Goal: Information Seeking & Learning: Learn about a topic

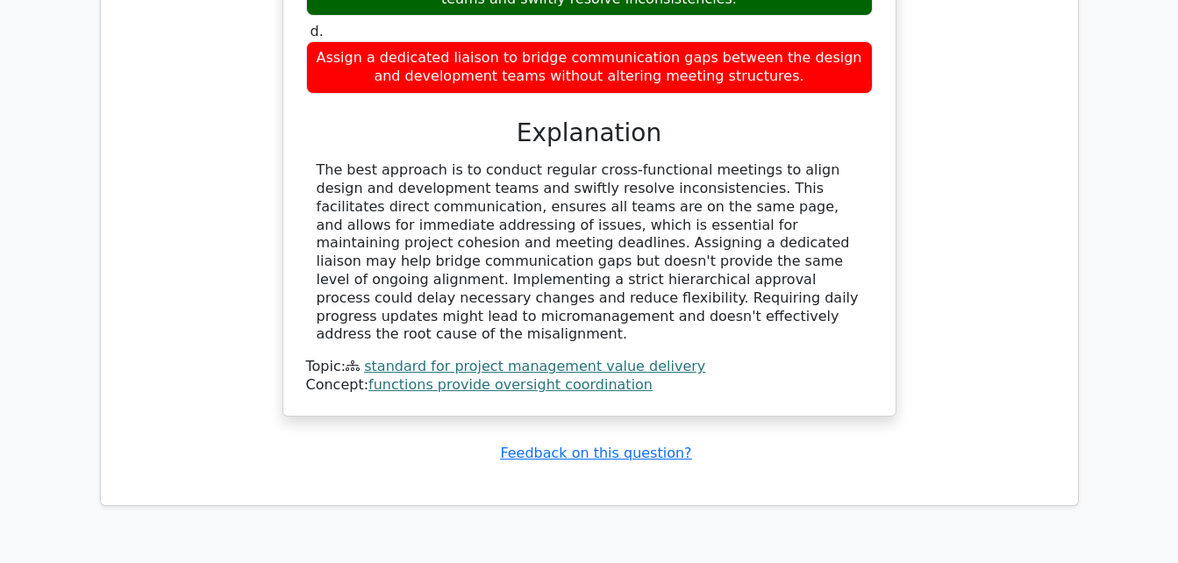
scroll to position [2745, 0]
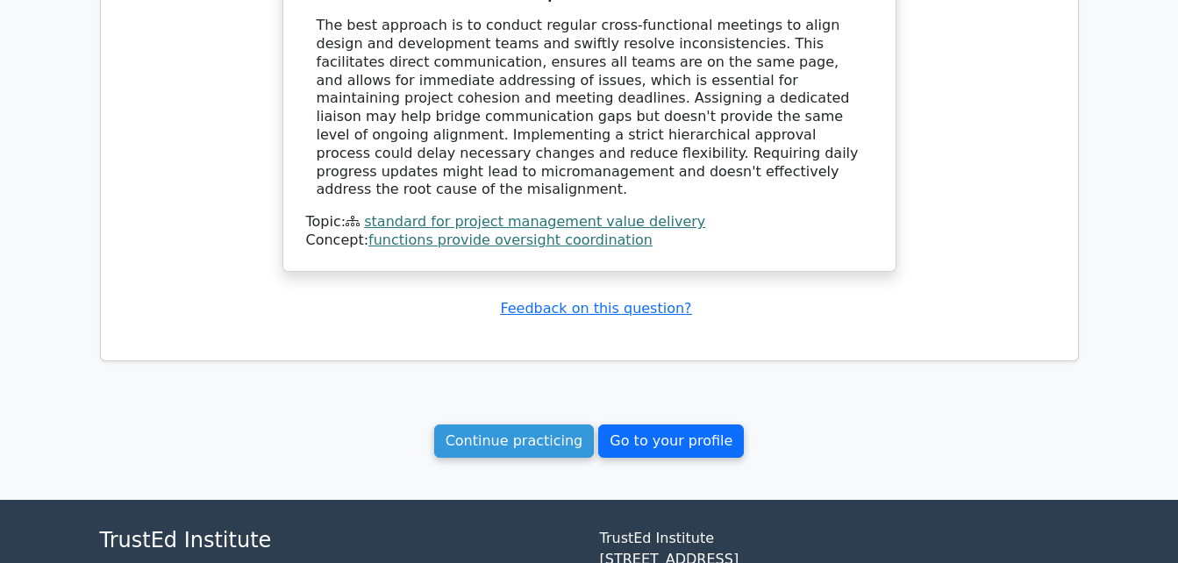
click at [676, 425] on link "Go to your profile" at bounding box center [671, 441] width 146 height 33
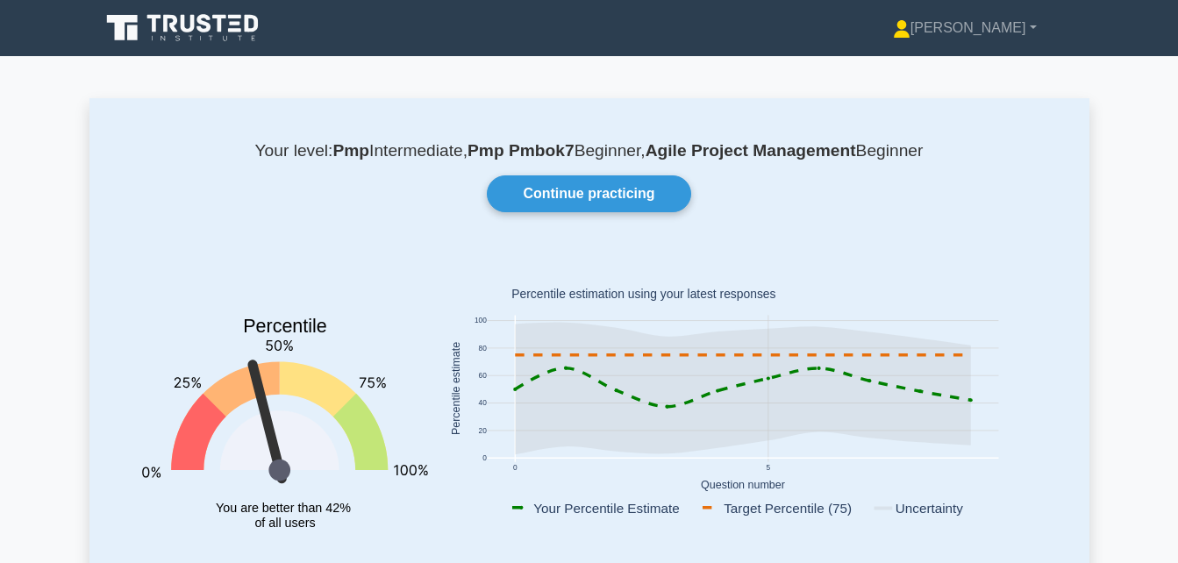
click at [222, 27] on icon at bounding box center [220, 24] width 14 height 18
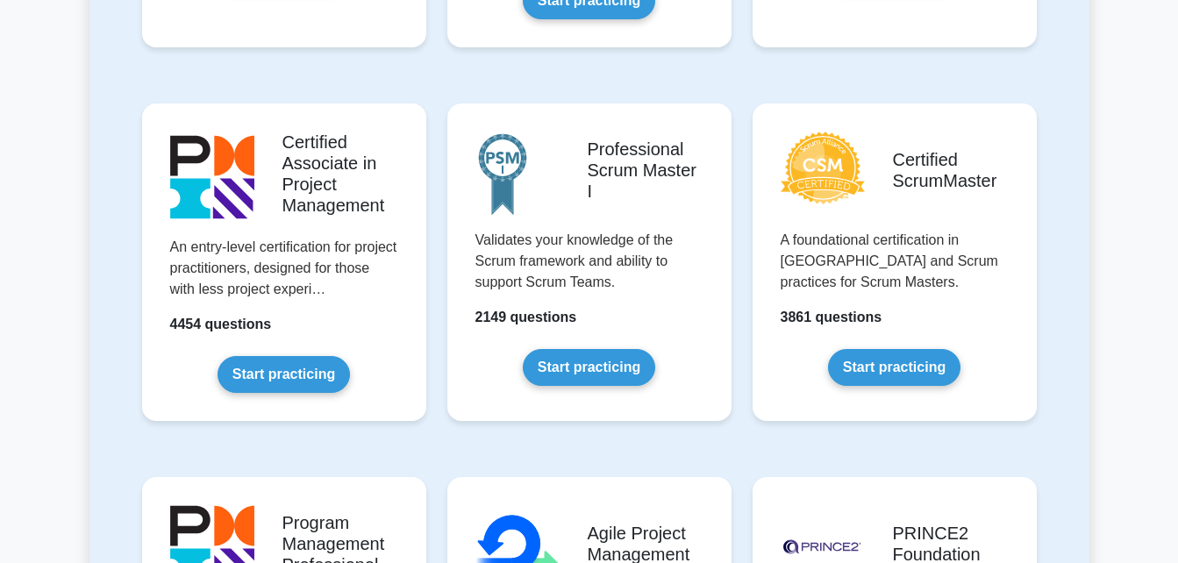
scroll to position [702, 0]
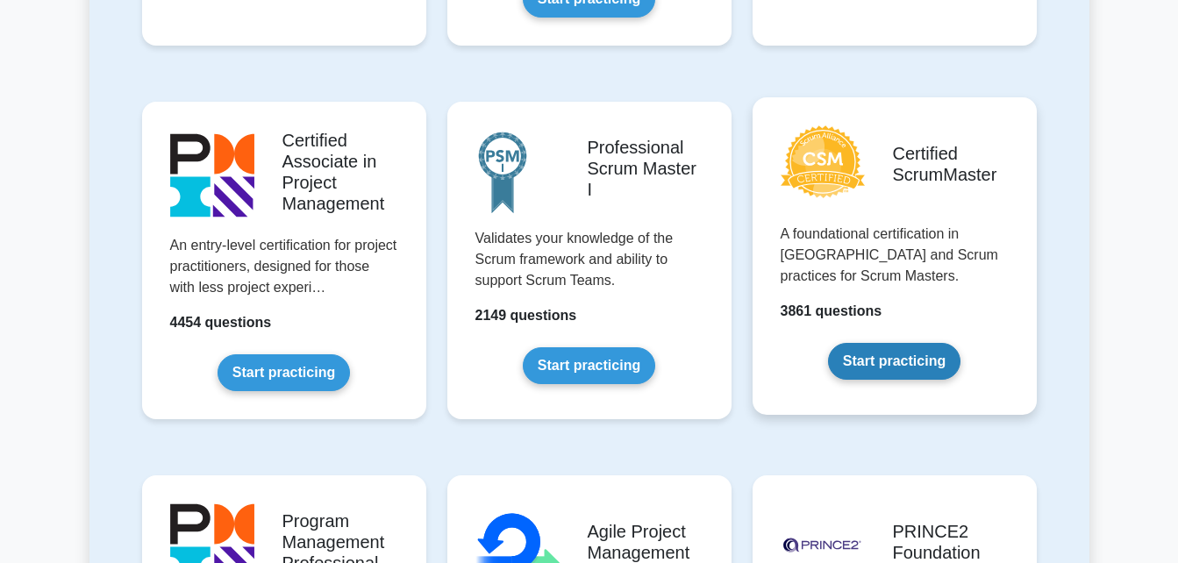
click at [914, 372] on link "Start practicing" at bounding box center [894, 361] width 132 height 37
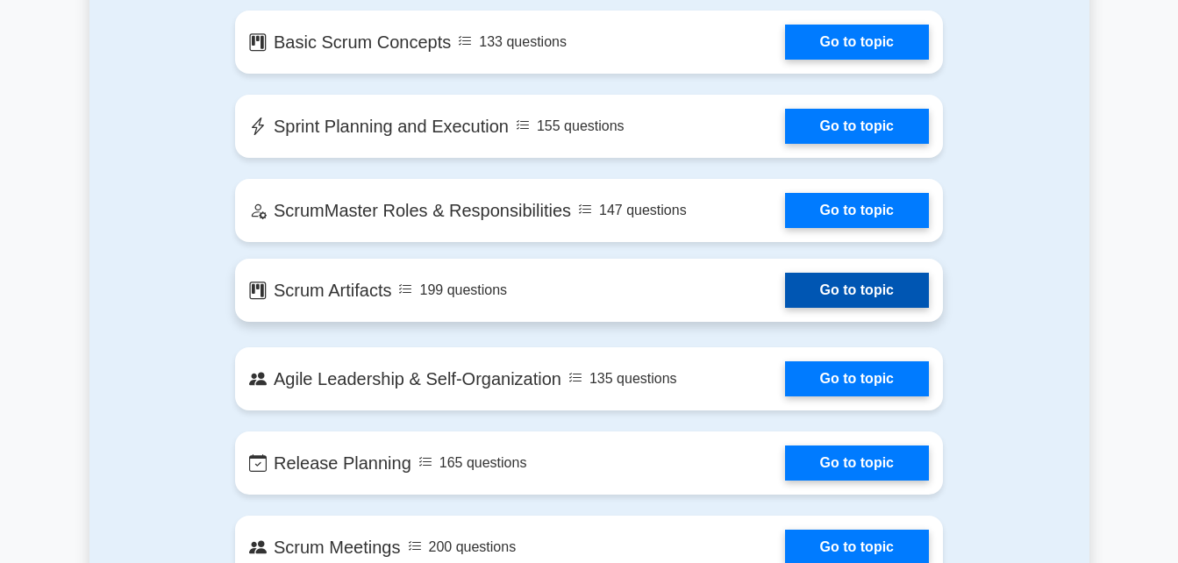
scroll to position [877, 0]
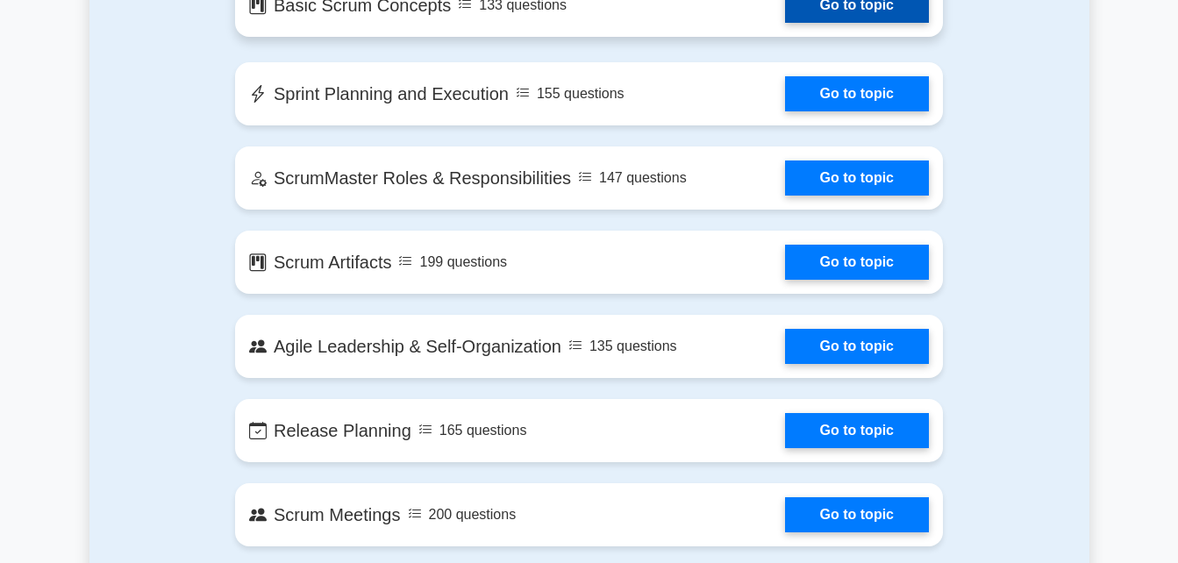
click at [833, 13] on link "Go to topic" at bounding box center [857, 5] width 144 height 35
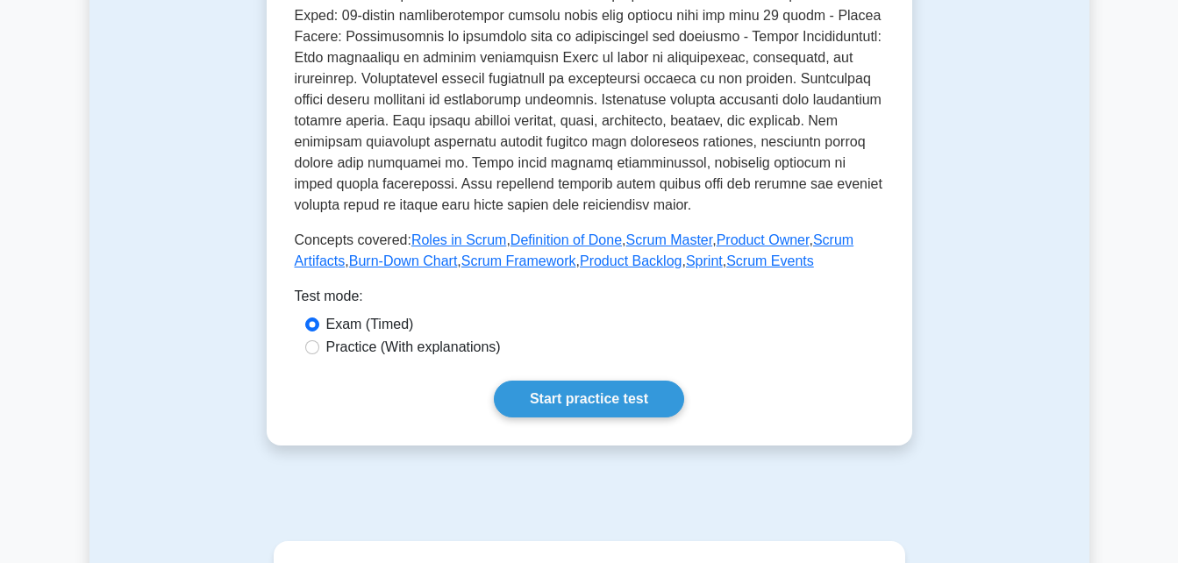
scroll to position [702, 0]
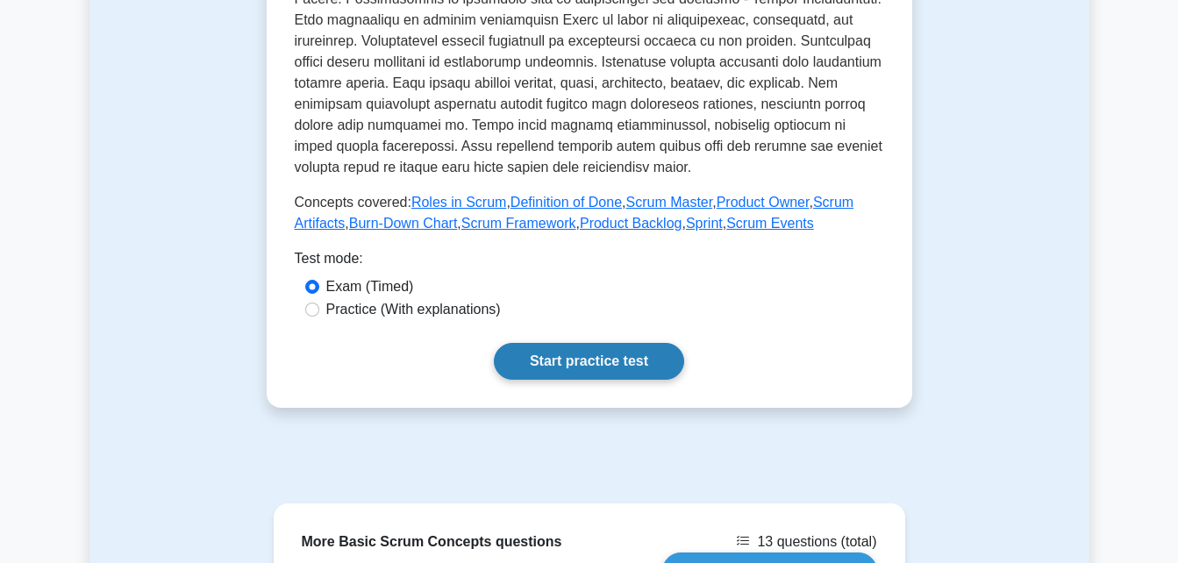
click at [620, 364] on link "Start practice test" at bounding box center [589, 361] width 190 height 37
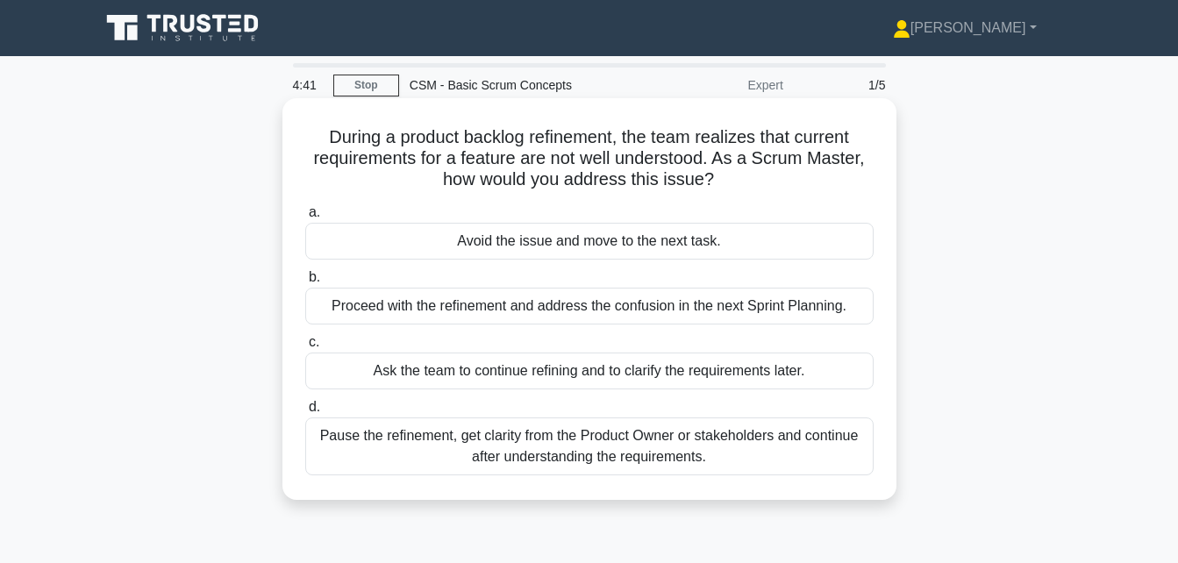
click at [539, 447] on div "Pause the refinement, get clarity from the Product Owner or stakeholders and co…" at bounding box center [589, 447] width 569 height 58
click at [305, 413] on input "d. Pause the refinement, get clarity from the Product Owner or stakeholders and…" at bounding box center [305, 407] width 0 height 11
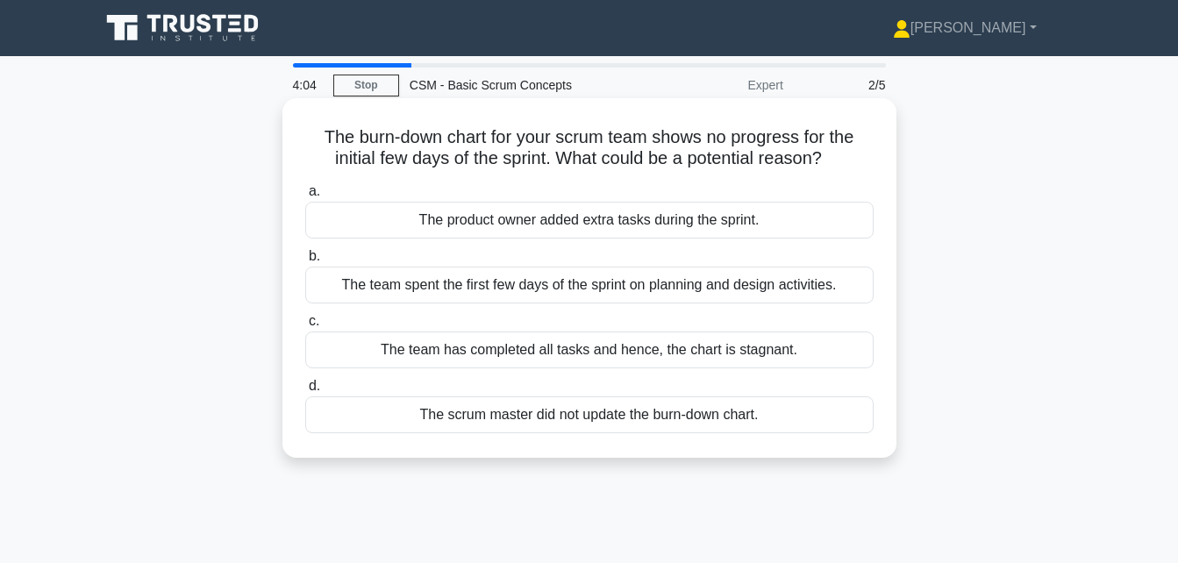
click at [559, 295] on div "The team spent the first few days of the sprint on planning and design activiti…" at bounding box center [589, 285] width 569 height 37
click at [305, 262] on input "b. The team spent the first few days of the sprint on planning and design activ…" at bounding box center [305, 256] width 0 height 11
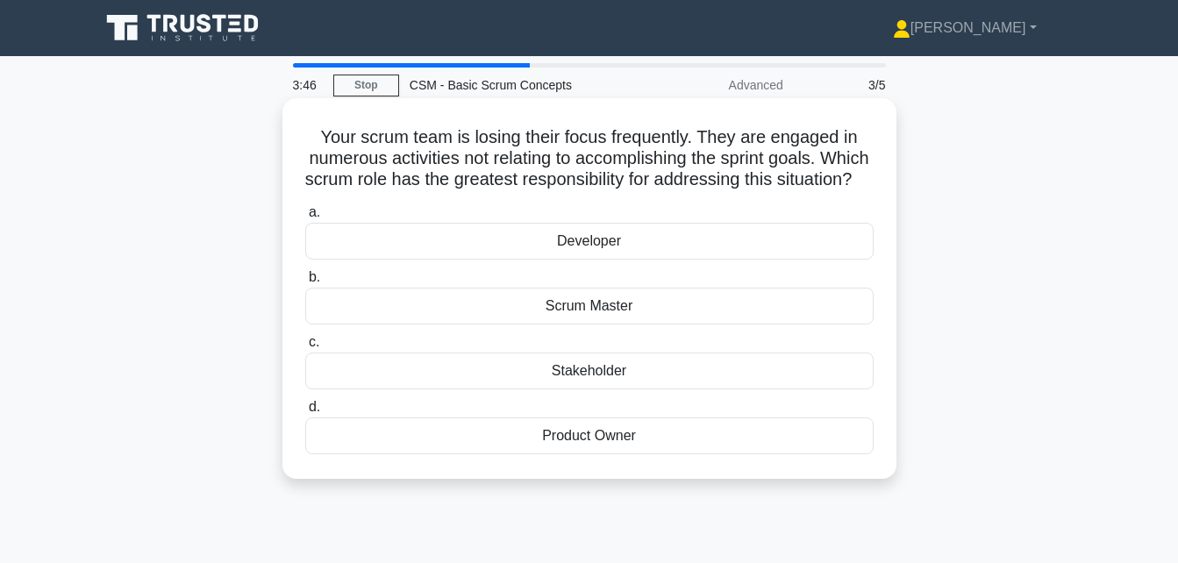
click at [615, 325] on div "Scrum Master" at bounding box center [589, 306] width 569 height 37
click at [305, 283] on input "b. Scrum Master" at bounding box center [305, 277] width 0 height 11
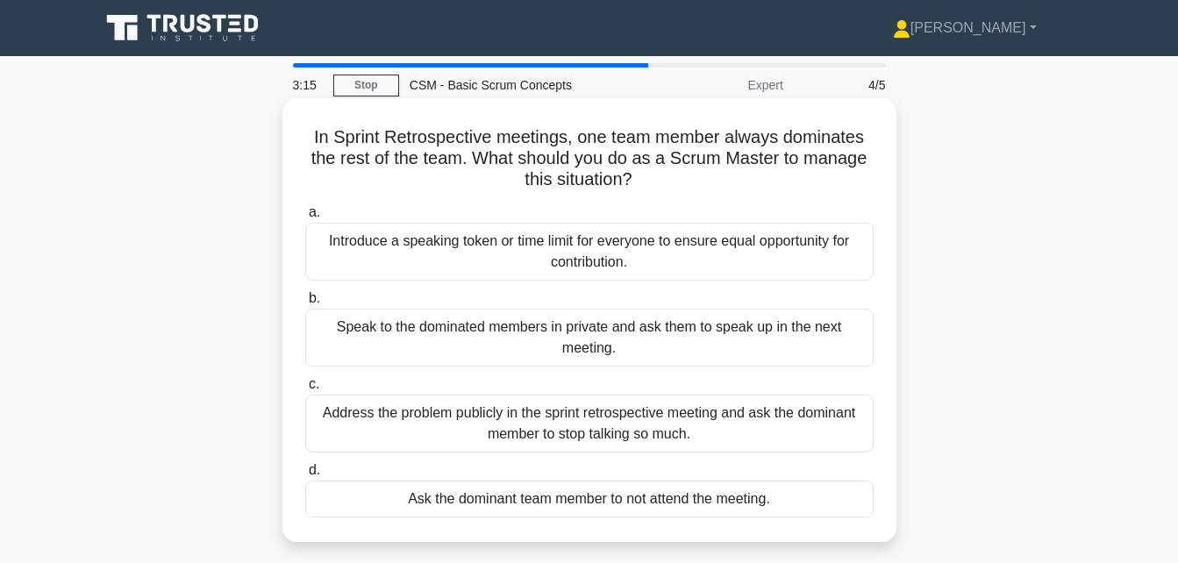
click at [456, 249] on div "Introduce a speaking token or time limit for everyone to ensure equal opportuni…" at bounding box center [589, 252] width 569 height 58
click at [305, 218] on input "a. Introduce a speaking token or time limit for everyone to ensure equal opport…" at bounding box center [305, 212] width 0 height 11
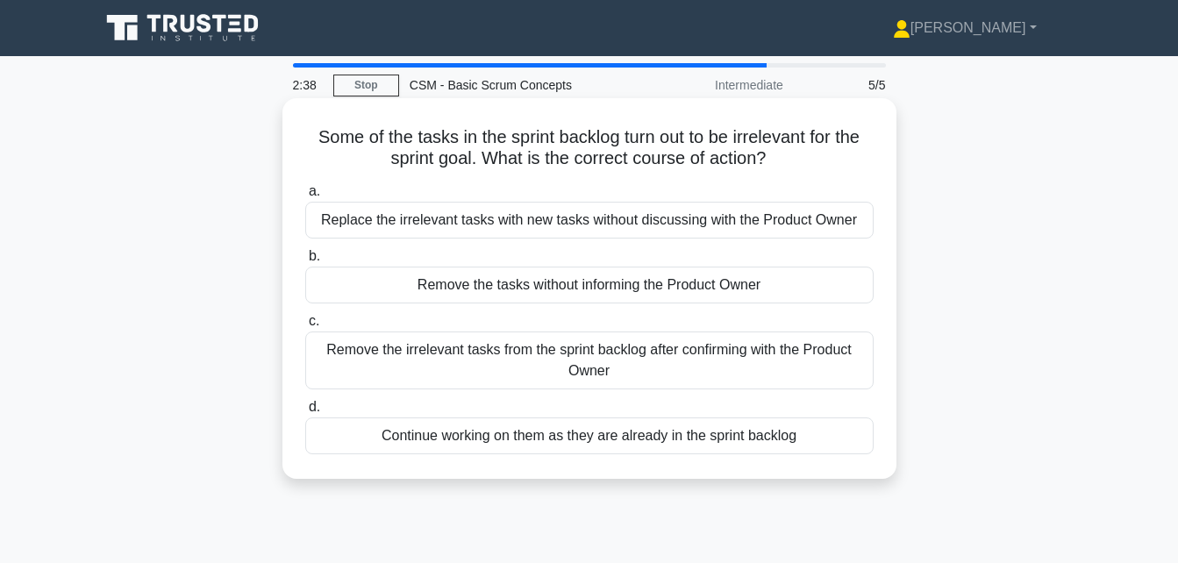
click at [662, 355] on div "Remove the irrelevant tasks from the sprint backlog after confirming with the P…" at bounding box center [589, 361] width 569 height 58
click at [305, 327] on input "c. Remove the irrelevant tasks from the sprint backlog after confirming with th…" at bounding box center [305, 321] width 0 height 11
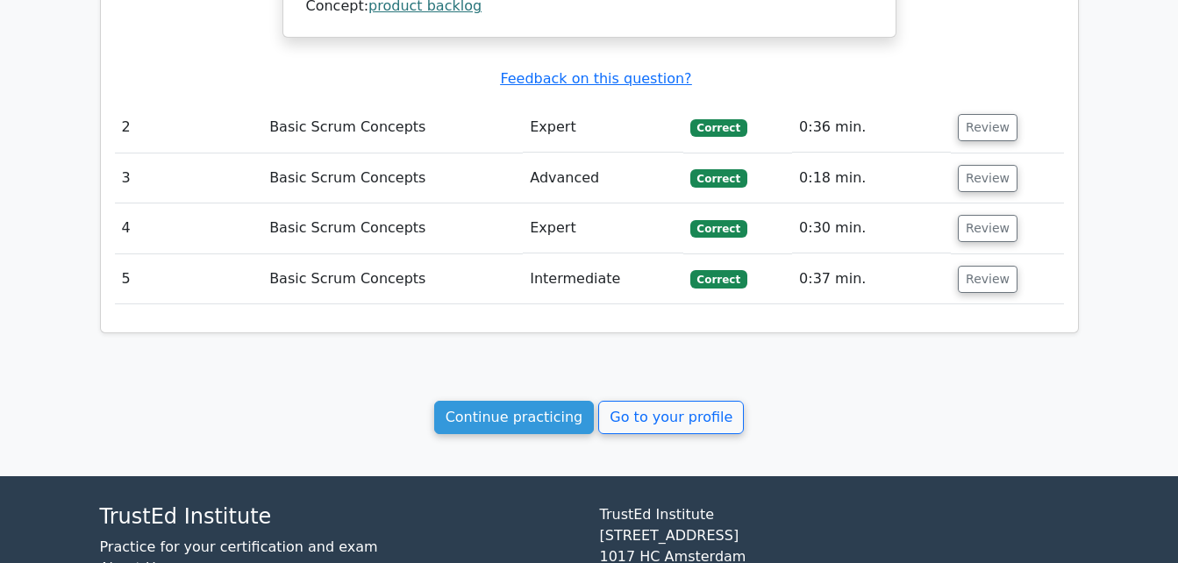
scroll to position [1731, 0]
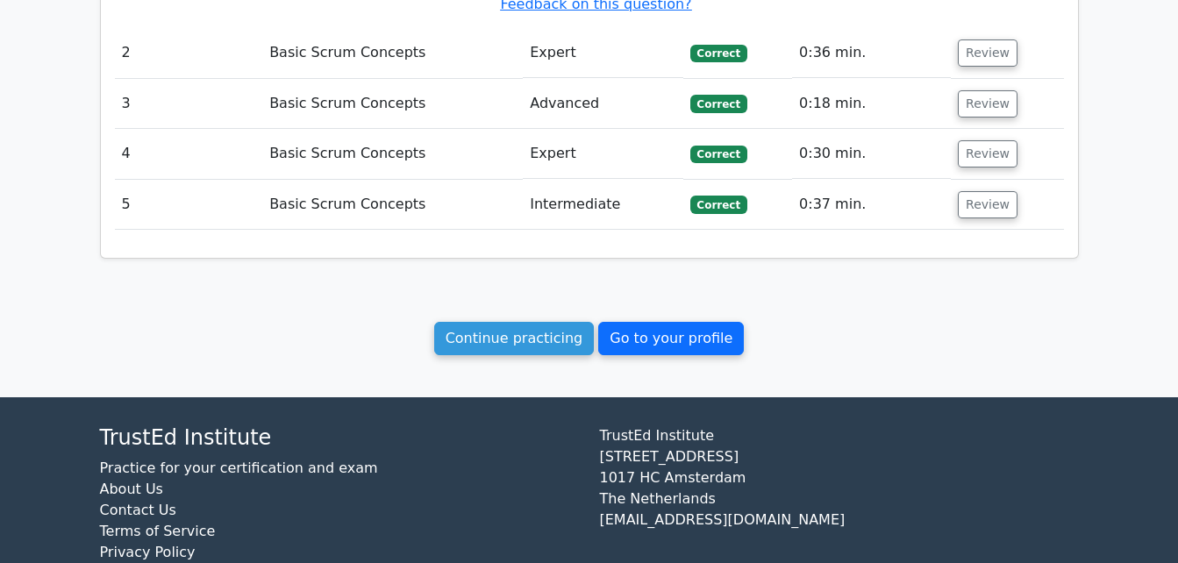
click at [693, 322] on link "Go to your profile" at bounding box center [671, 338] width 146 height 33
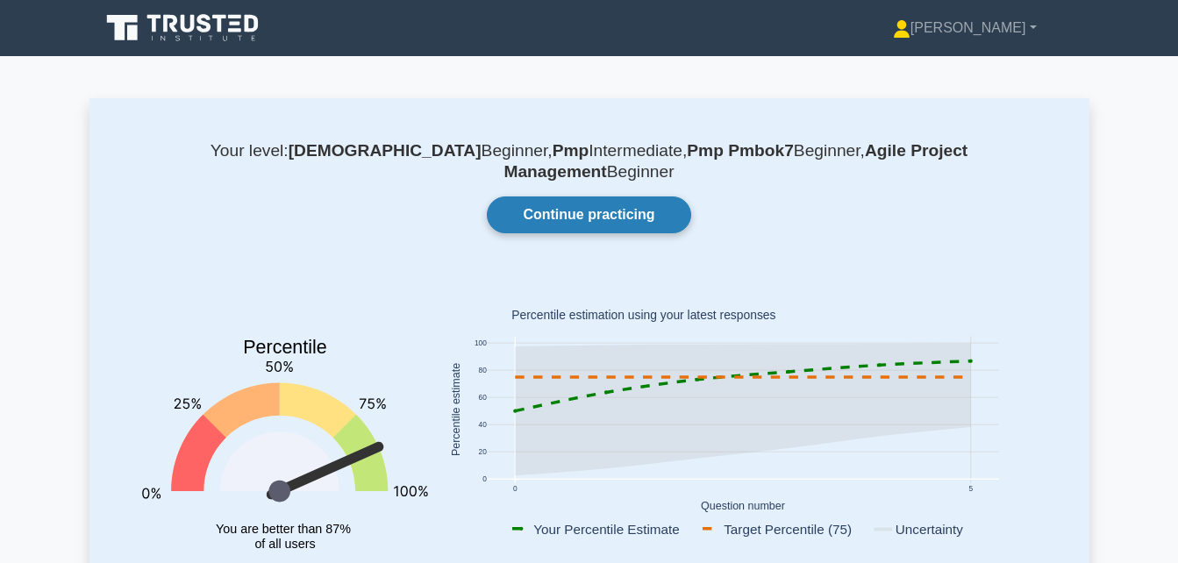
click at [577, 197] on link "Continue practicing" at bounding box center [589, 215] width 204 height 37
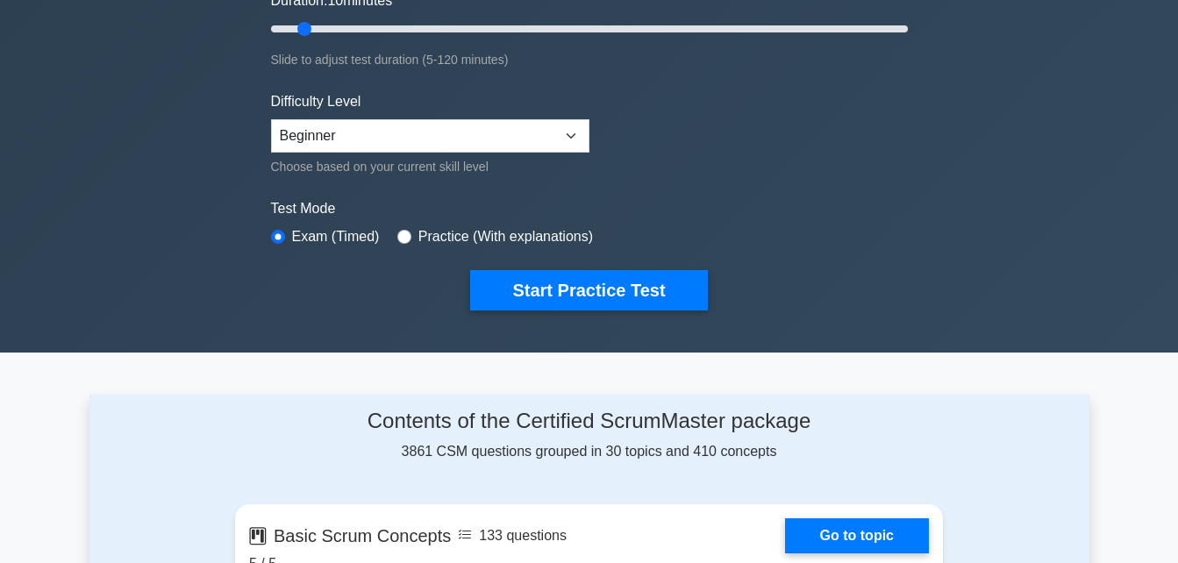
scroll to position [526, 0]
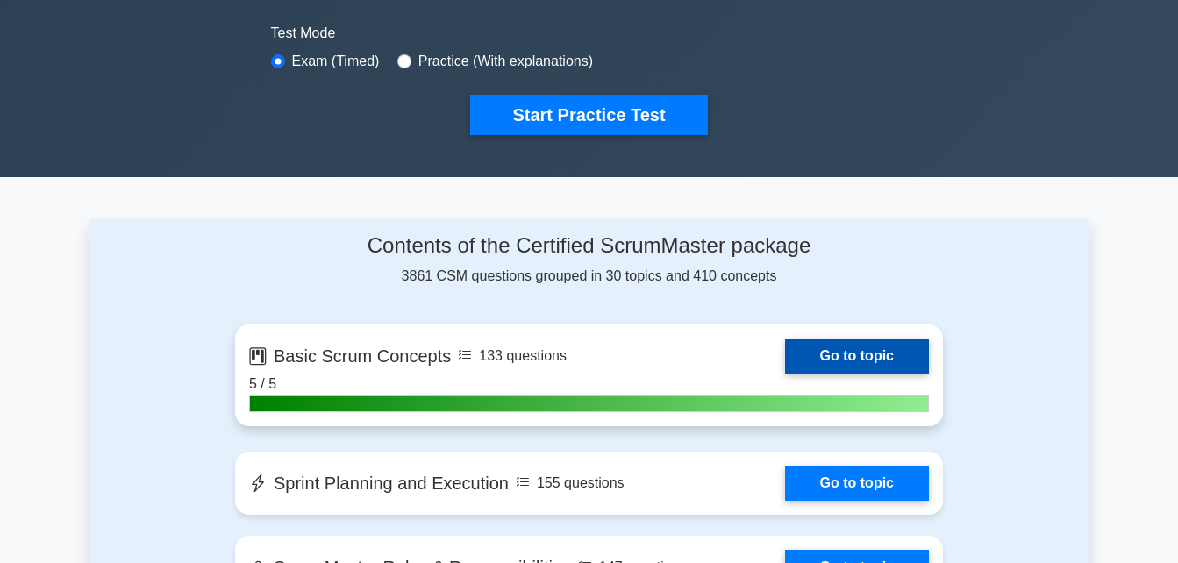
click at [839, 356] on link "Go to topic" at bounding box center [857, 356] width 144 height 35
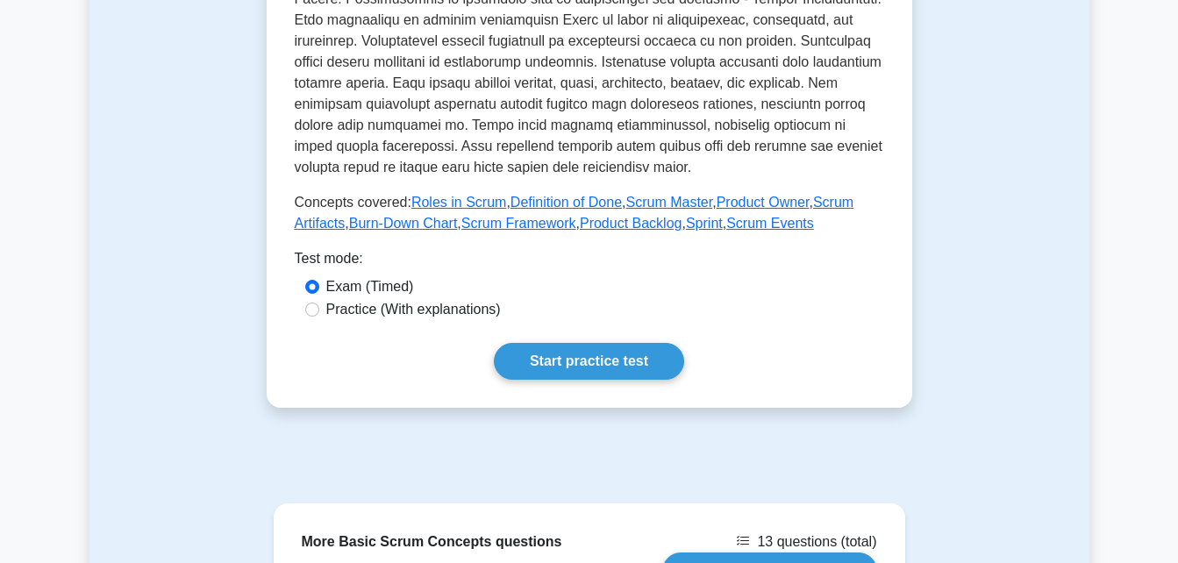
scroll to position [877, 0]
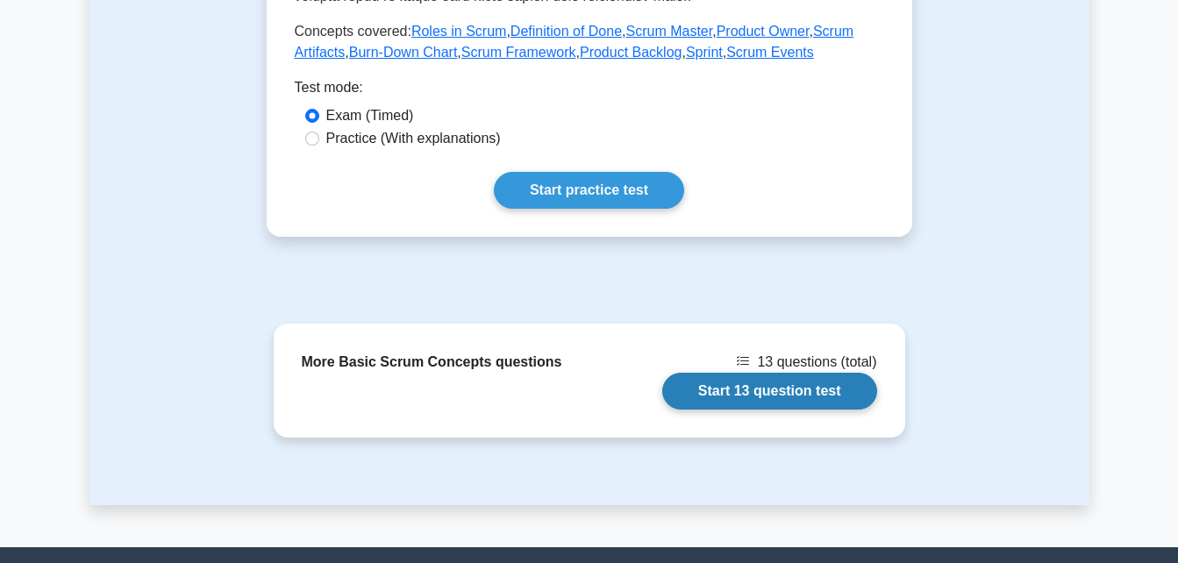
click at [733, 385] on link "Start 13 question test" at bounding box center [769, 391] width 215 height 37
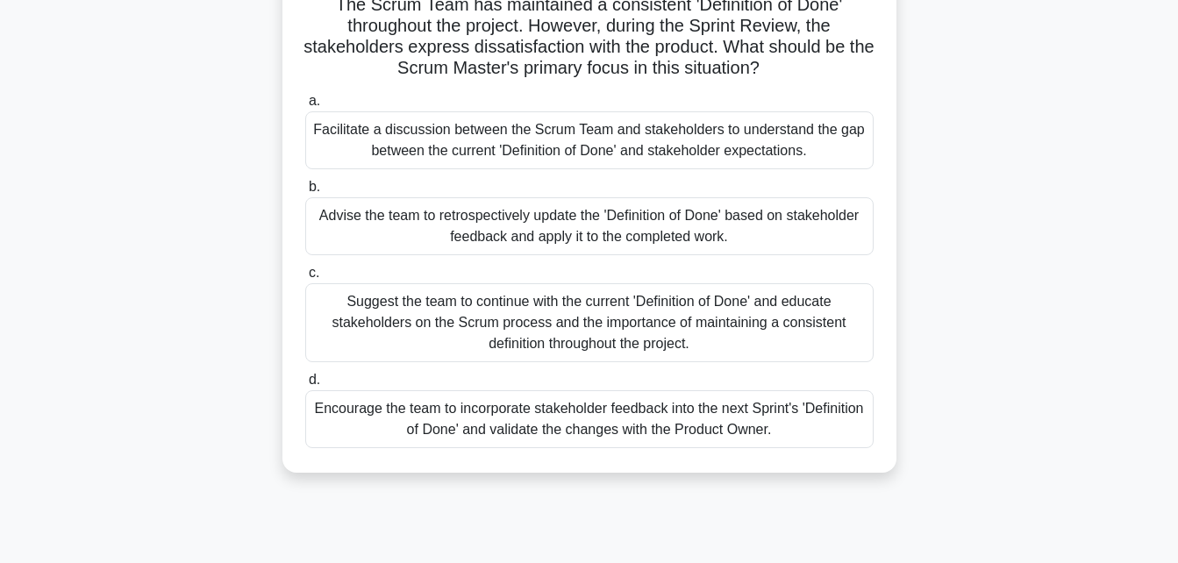
scroll to position [175, 0]
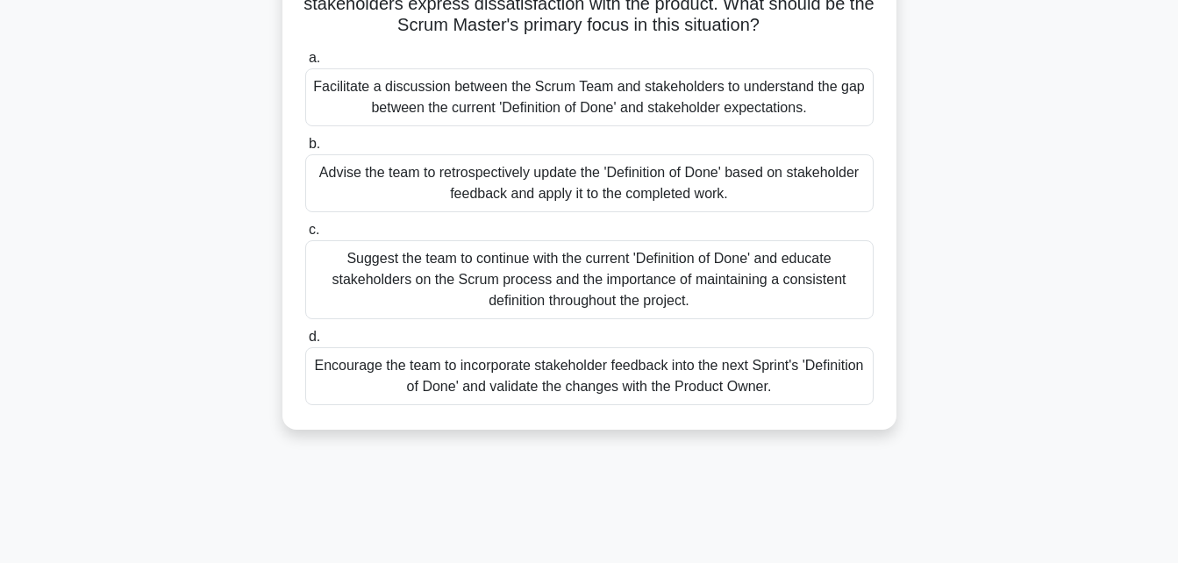
click at [498, 370] on div "Encourage the team to incorporate stakeholder feedback into the next Sprint's '…" at bounding box center [589, 376] width 569 height 58
click at [305, 343] on input "d. Encourage the team to incorporate stakeholder feedback into the next Sprint'…" at bounding box center [305, 337] width 0 height 11
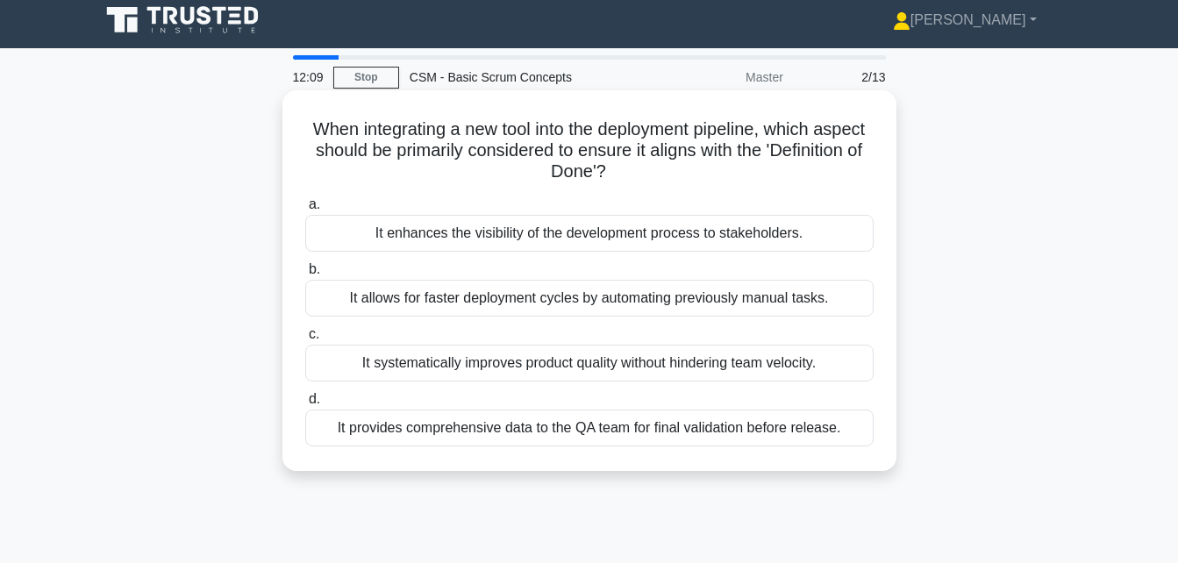
scroll to position [0, 0]
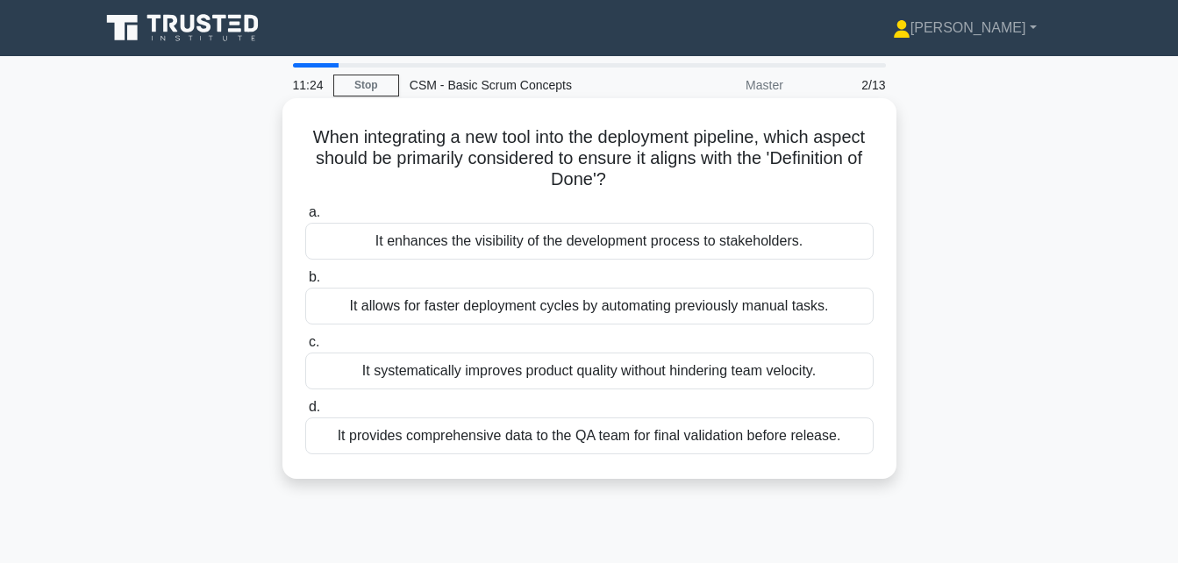
click at [519, 368] on div "It systematically improves product quality without hindering team velocity." at bounding box center [589, 371] width 569 height 37
click at [305, 348] on input "c. It systematically improves product quality without hindering team velocity." at bounding box center [305, 342] width 0 height 11
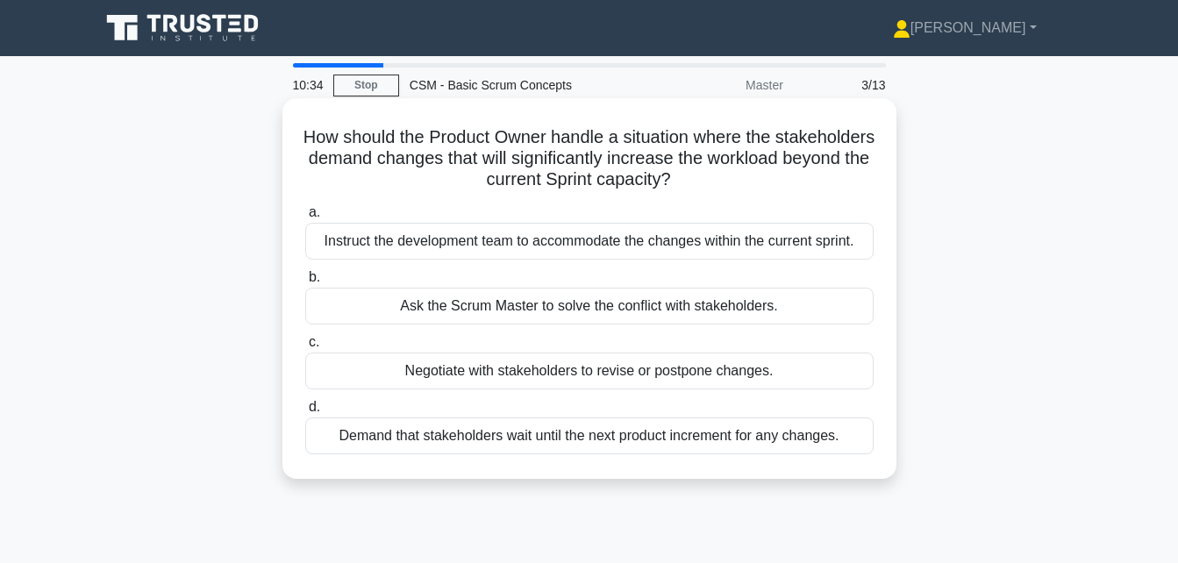
click at [514, 373] on div "Negotiate with stakeholders to revise or postpone changes." at bounding box center [589, 371] width 569 height 37
click at [305, 348] on input "c. Negotiate with stakeholders to revise or postpone changes." at bounding box center [305, 342] width 0 height 11
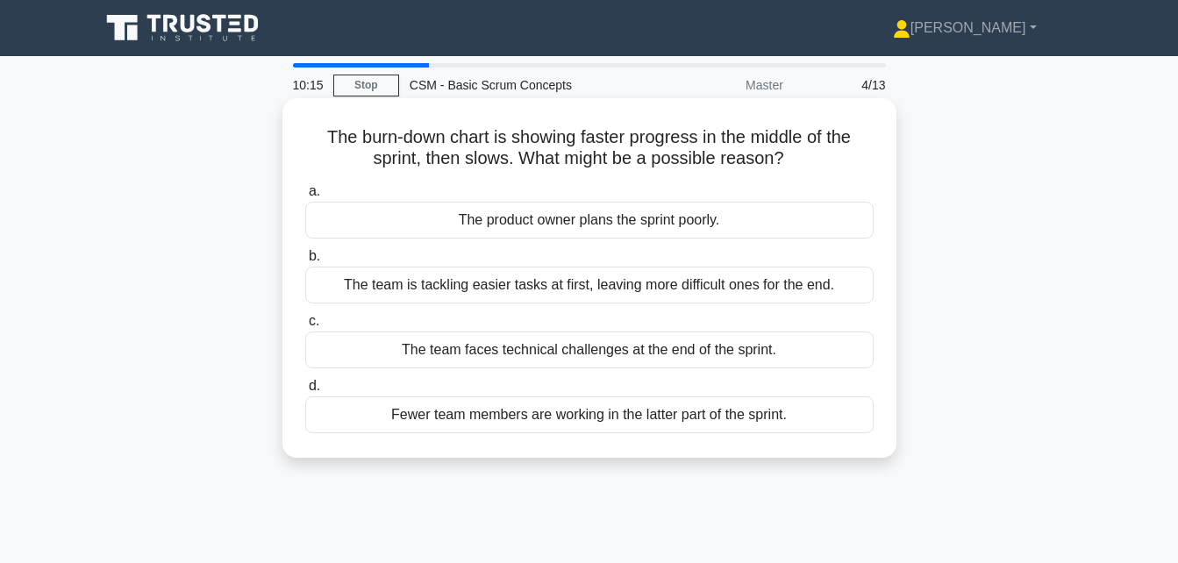
click at [654, 285] on div "The team is tackling easier tasks at first, leaving more difficult ones for the…" at bounding box center [589, 285] width 569 height 37
click at [305, 262] on input "b. The team is tackling easier tasks at first, leaving more difficult ones for …" at bounding box center [305, 256] width 0 height 11
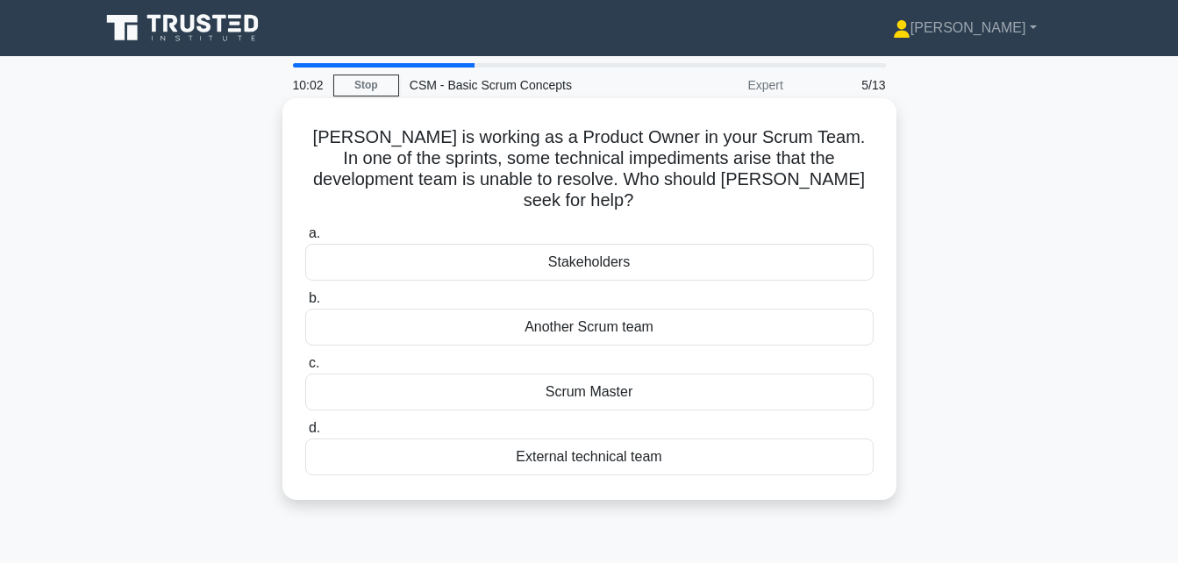
click at [604, 374] on div "Scrum Master" at bounding box center [589, 392] width 569 height 37
click at [305, 369] on input "c. Scrum Master" at bounding box center [305, 363] width 0 height 11
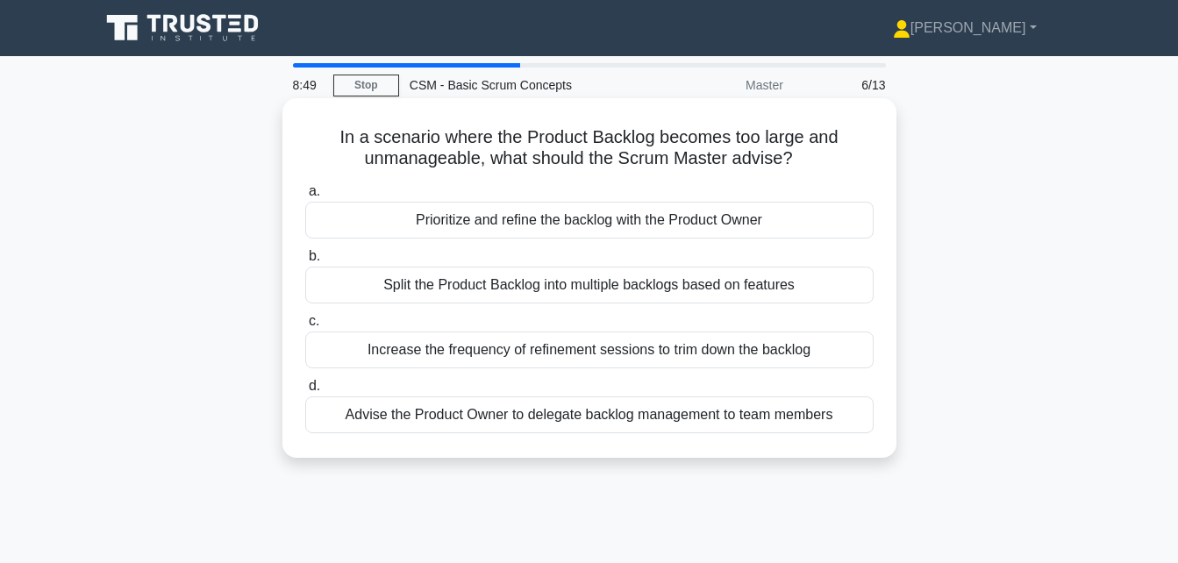
click at [547, 346] on div "Increase the frequency of refinement sessions to trim down the backlog" at bounding box center [589, 350] width 569 height 37
click at [305, 327] on input "c. Increase the frequency of refinement sessions to trim down the backlog" at bounding box center [305, 321] width 0 height 11
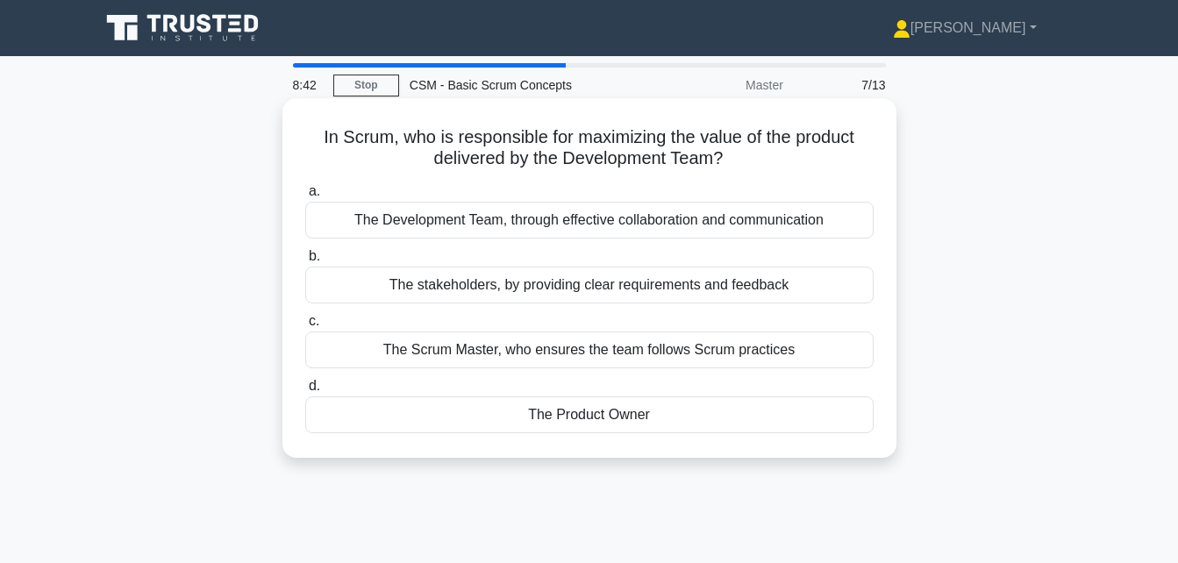
click at [569, 415] on div "The Product Owner" at bounding box center [589, 415] width 569 height 37
click at [305, 392] on input "d. The Product Owner" at bounding box center [305, 386] width 0 height 11
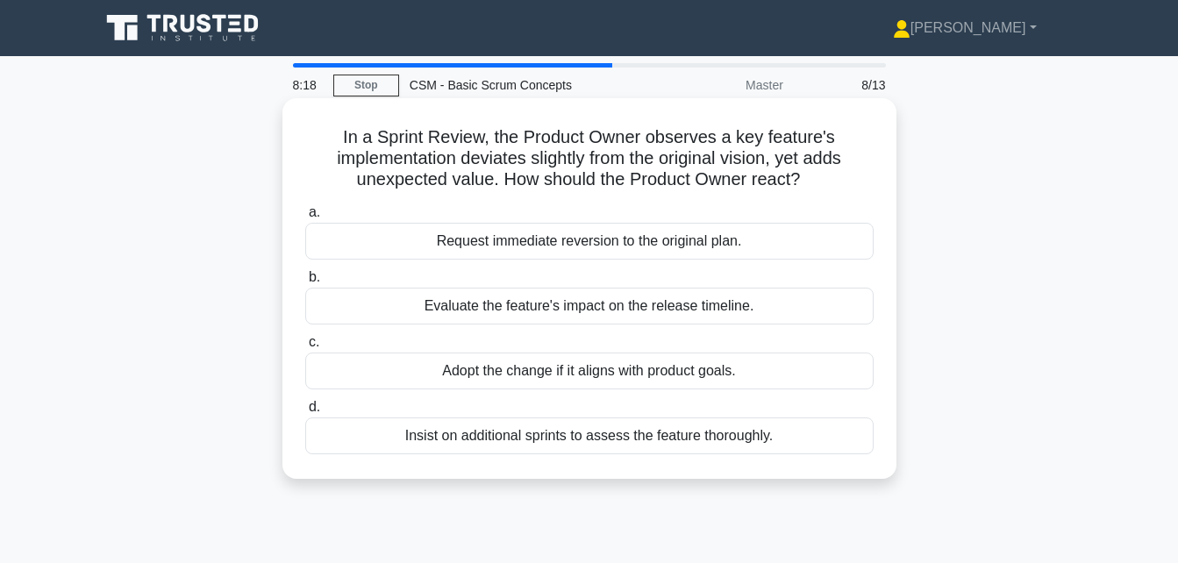
click at [530, 305] on div "Evaluate the feature's impact on the release timeline." at bounding box center [589, 306] width 569 height 37
click at [305, 283] on input "b. Evaluate the feature's impact on the release timeline." at bounding box center [305, 277] width 0 height 11
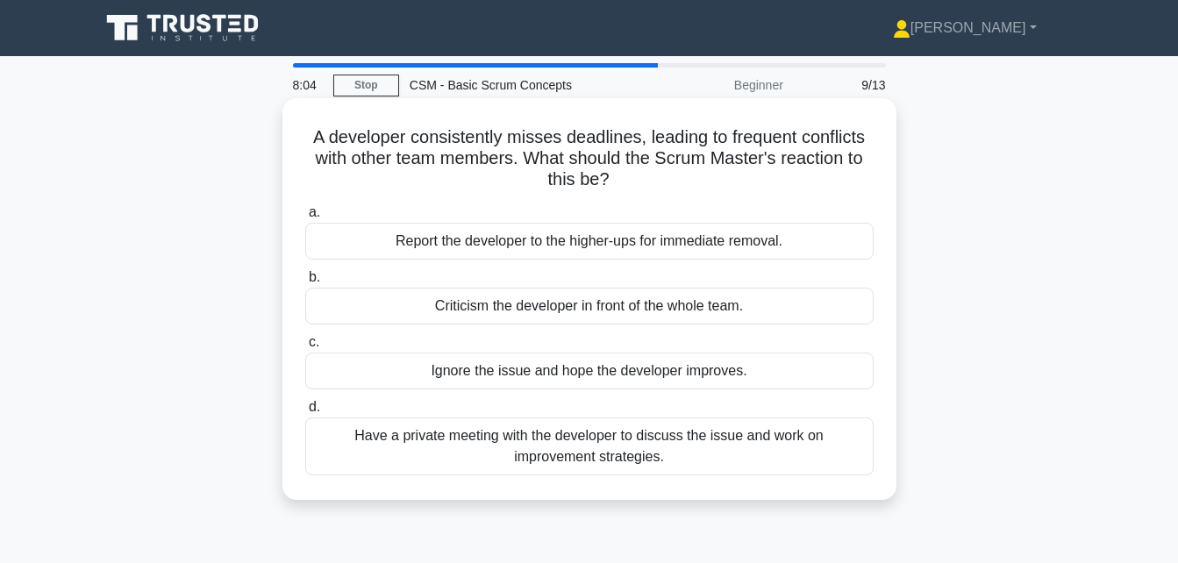
click at [504, 447] on div "Have a private meeting with the developer to discuss the issue and work on impr…" at bounding box center [589, 447] width 569 height 58
click at [305, 413] on input "d. Have a private meeting with the developer to discuss the issue and work on i…" at bounding box center [305, 407] width 0 height 11
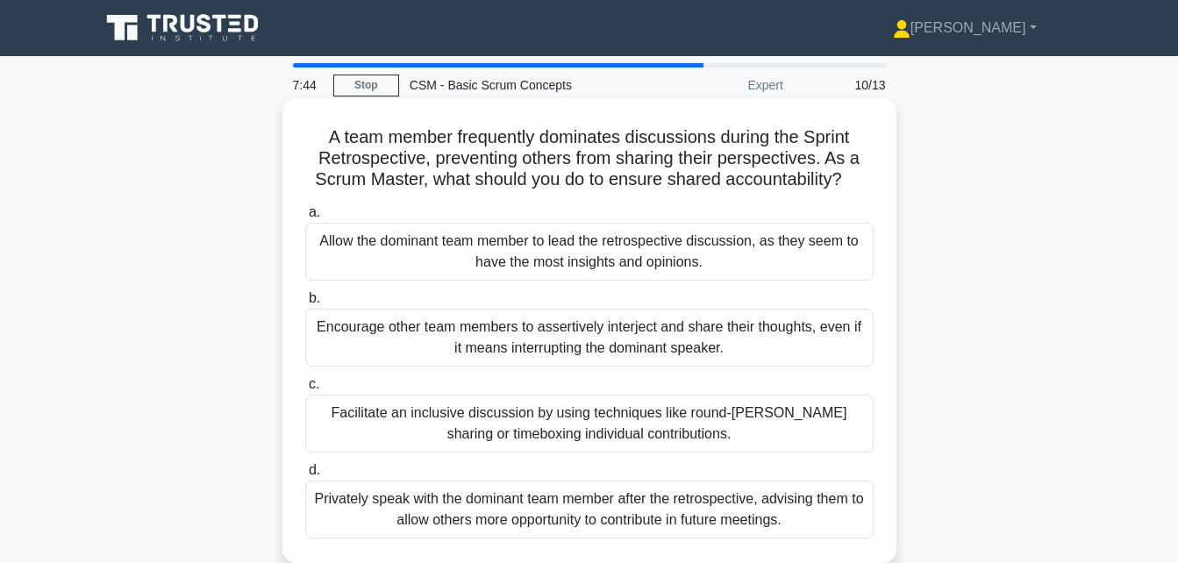
click at [589, 430] on div "Facilitate an inclusive discussion by using techniques like round-robin sharing…" at bounding box center [589, 424] width 569 height 58
click at [305, 390] on input "c. Facilitate an inclusive discussion by using techniques like round-robin shar…" at bounding box center [305, 384] width 0 height 11
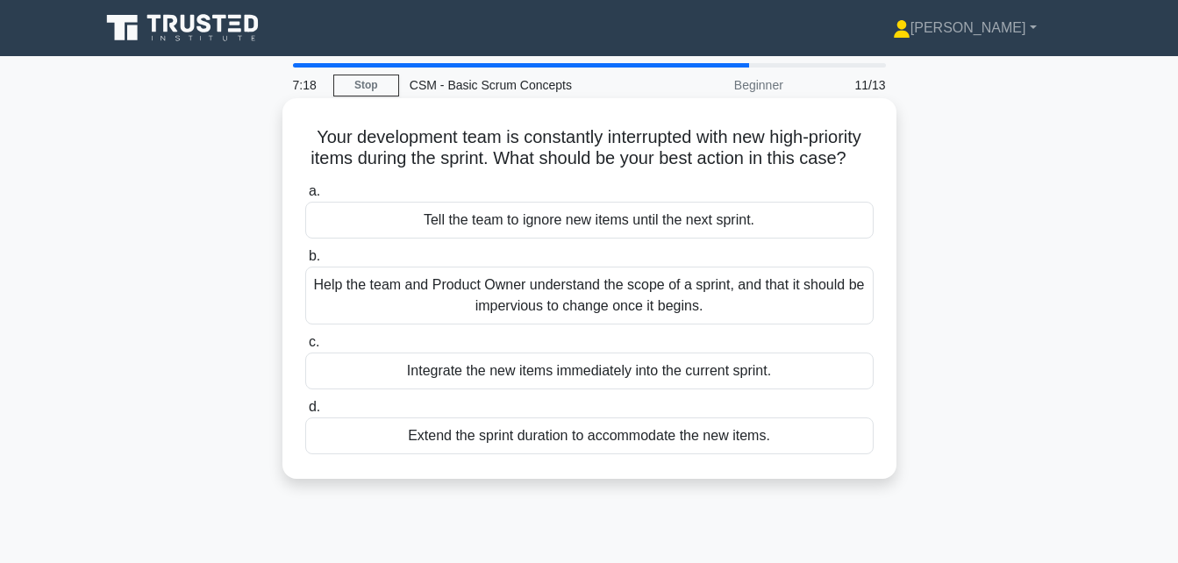
click at [540, 325] on div "Help the team and Product Owner understand the scope of a sprint, and that it s…" at bounding box center [589, 296] width 569 height 58
click at [305, 262] on input "b. Help the team and Product Owner understand the scope of a sprint, and that i…" at bounding box center [305, 256] width 0 height 11
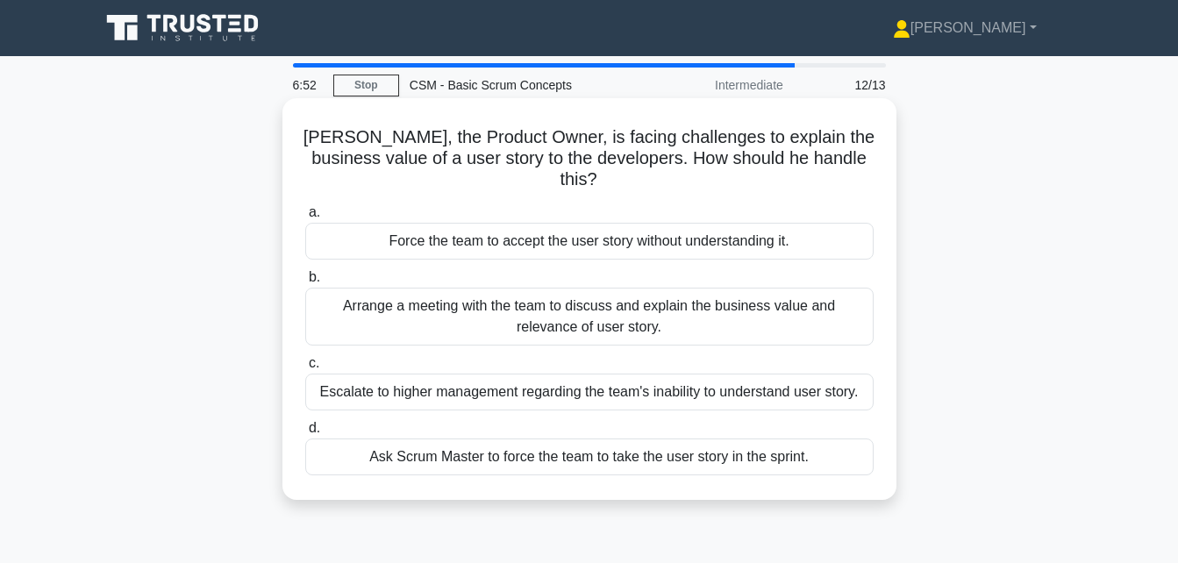
click at [411, 295] on div "Arrange a meeting with the team to discuss and explain the business value and r…" at bounding box center [589, 317] width 569 height 58
click at [305, 283] on input "b. Arrange a meeting with the team to discuss and explain the business value an…" at bounding box center [305, 277] width 0 height 11
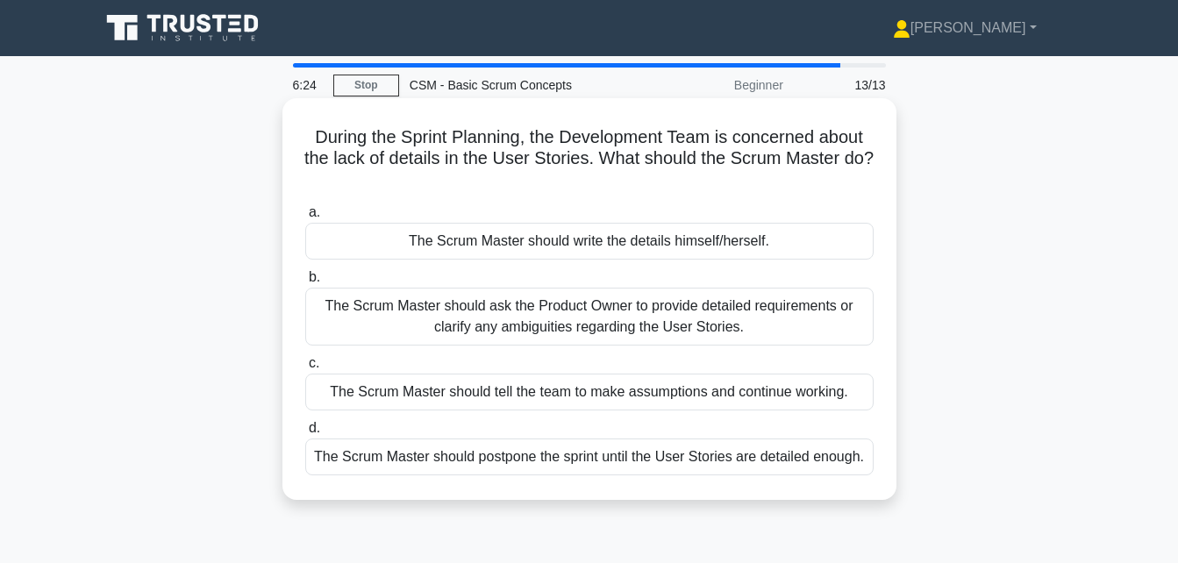
click at [481, 318] on div "The Scrum Master should ask the Product Owner to provide detailed requirements …" at bounding box center [589, 317] width 569 height 58
click at [305, 283] on input "b. The Scrum Master should ask the Product Owner to provide detailed requiremen…" at bounding box center [305, 277] width 0 height 11
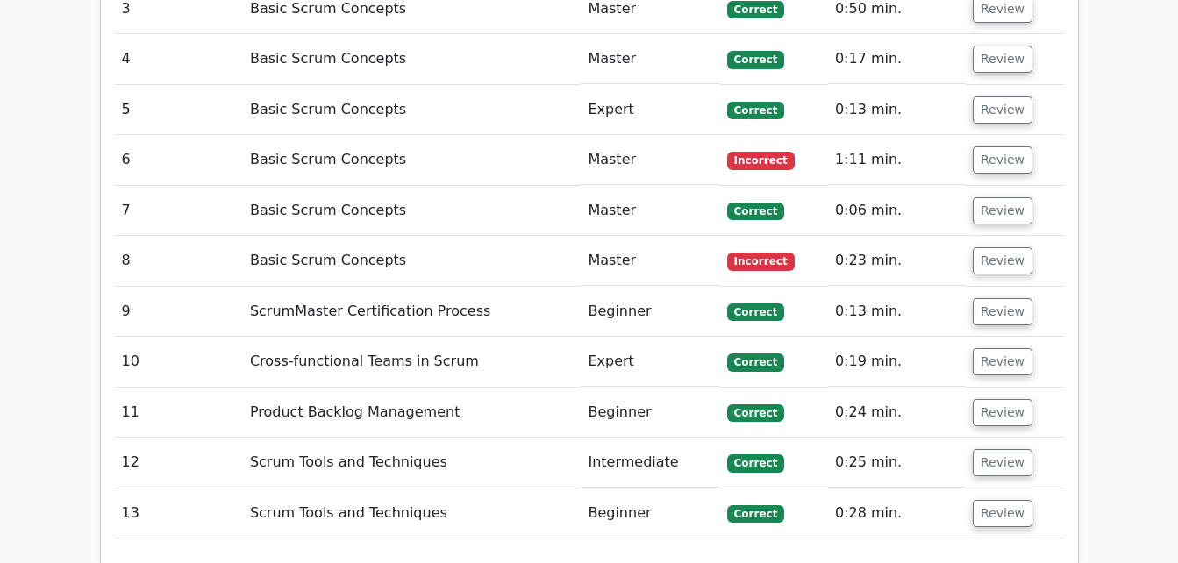
scroll to position [2106, 0]
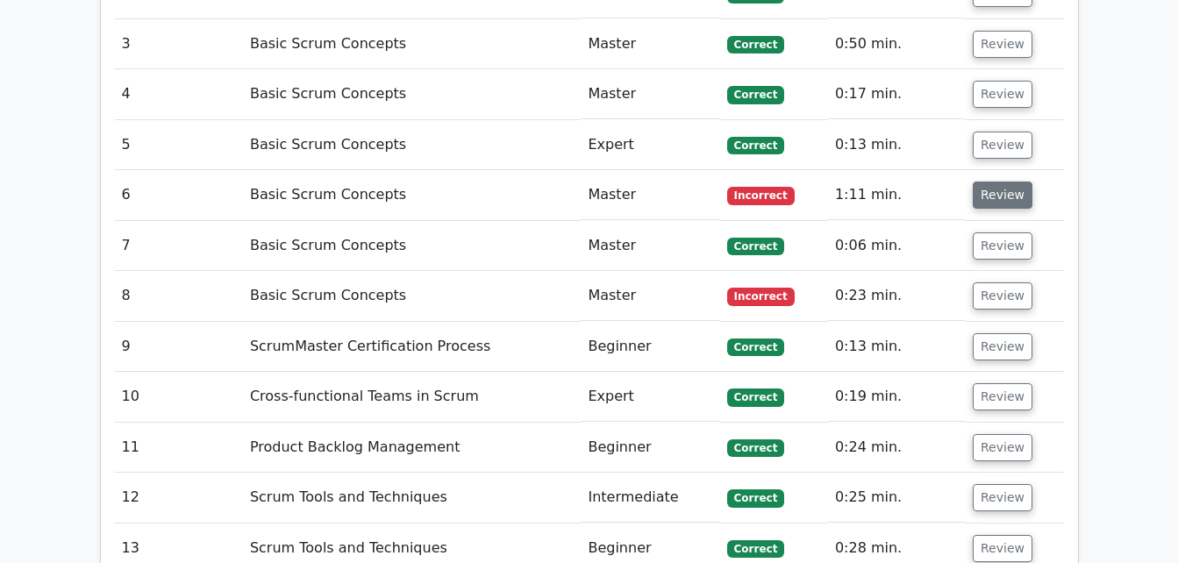
click at [999, 182] on button "Review" at bounding box center [1003, 195] width 60 height 27
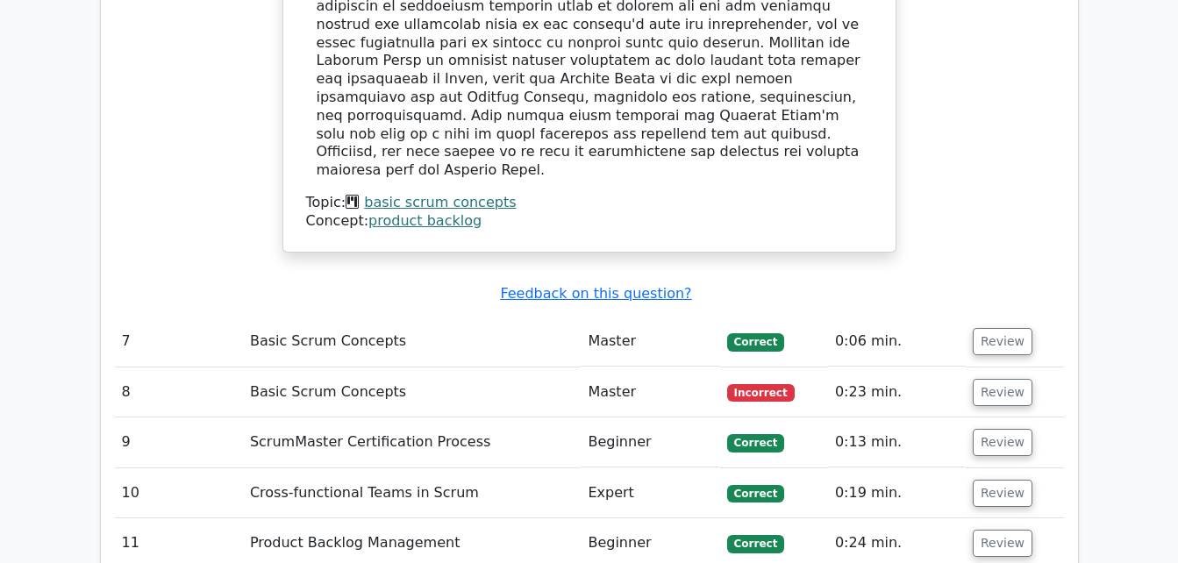
scroll to position [2983, 0]
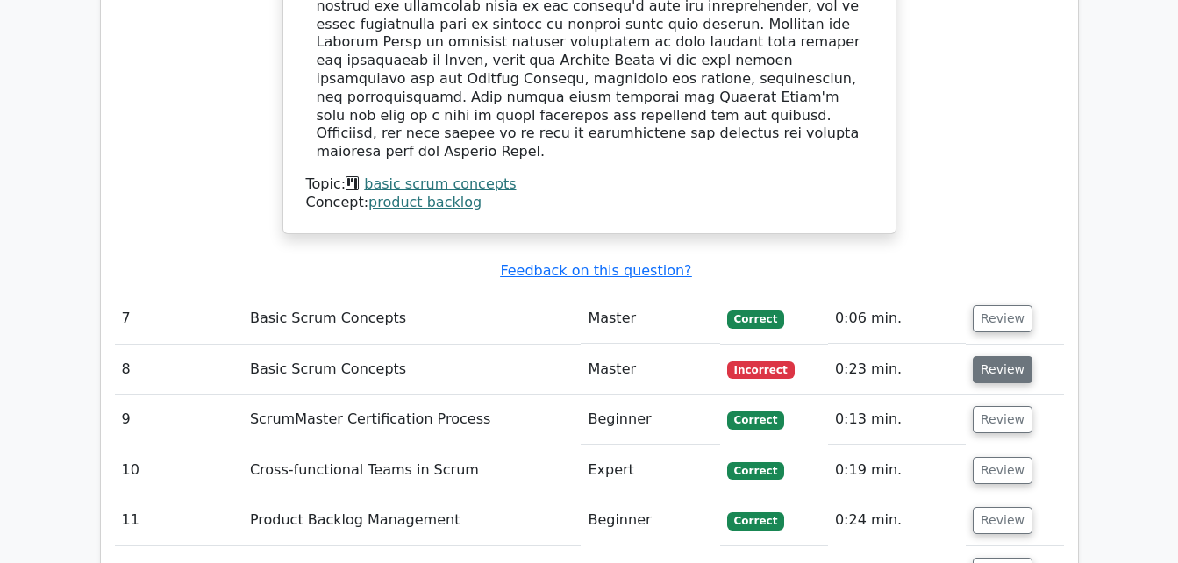
click at [1012, 356] on button "Review" at bounding box center [1003, 369] width 60 height 27
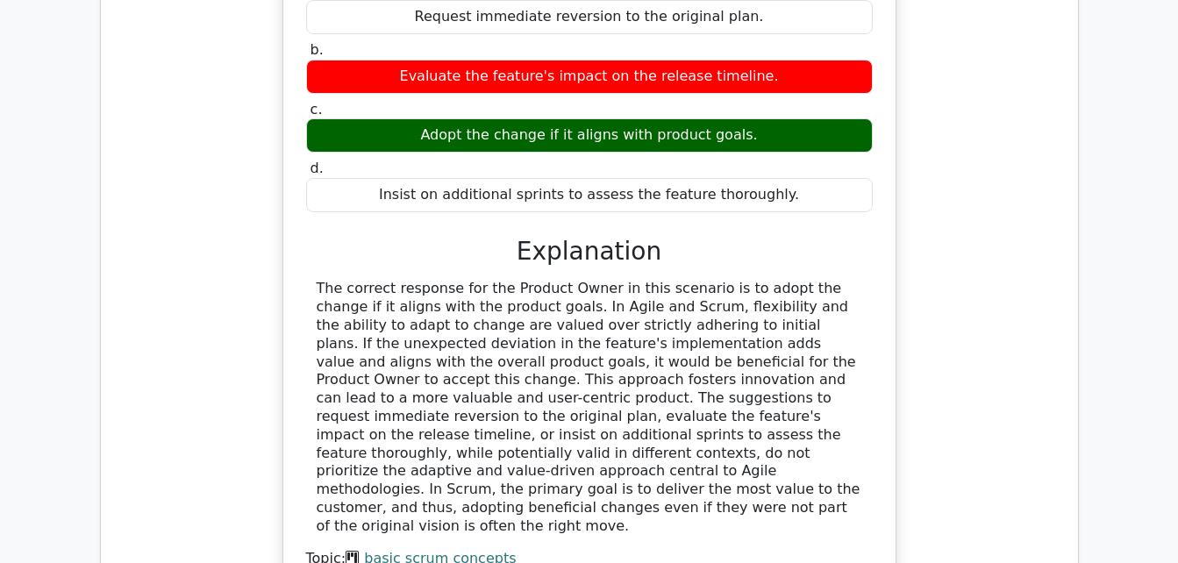
scroll to position [4082, 0]
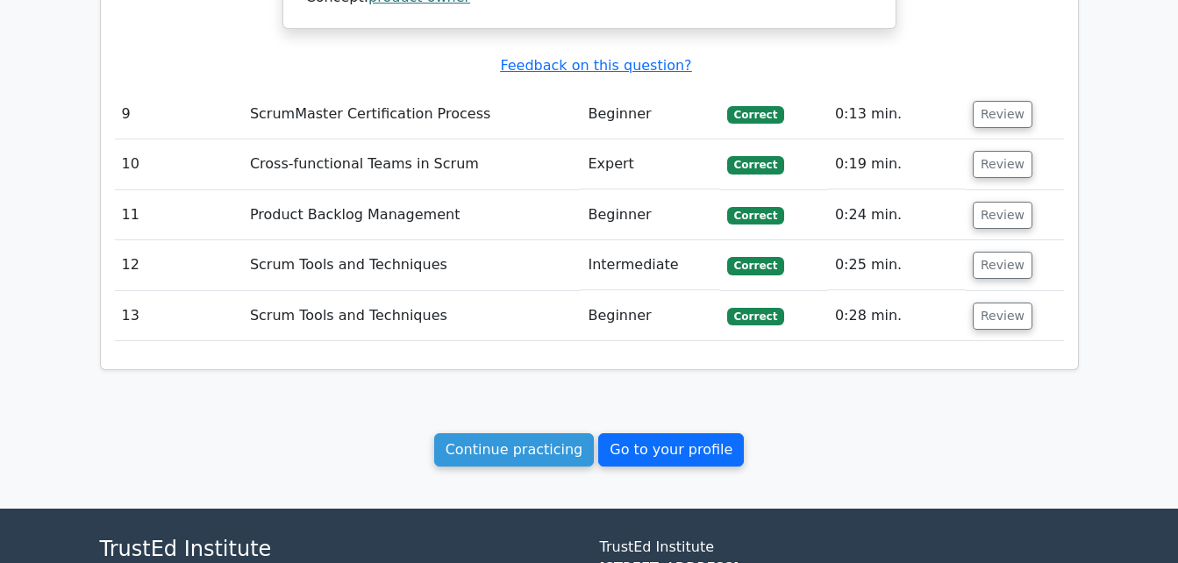
click at [667, 433] on link "Go to your profile" at bounding box center [671, 449] width 146 height 33
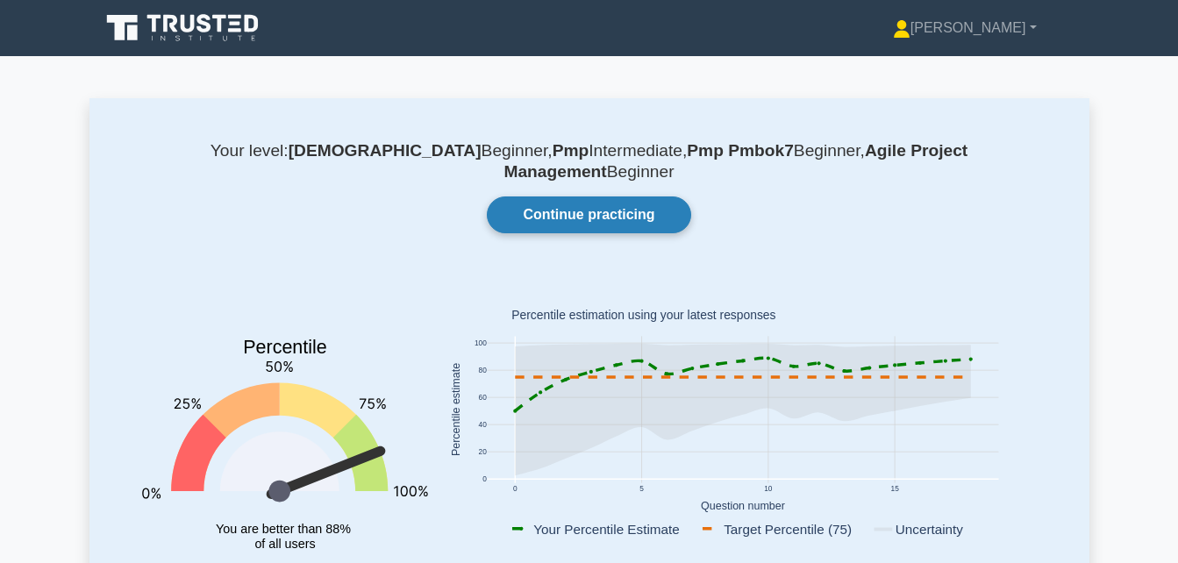
click at [604, 197] on link "Continue practicing" at bounding box center [589, 215] width 204 height 37
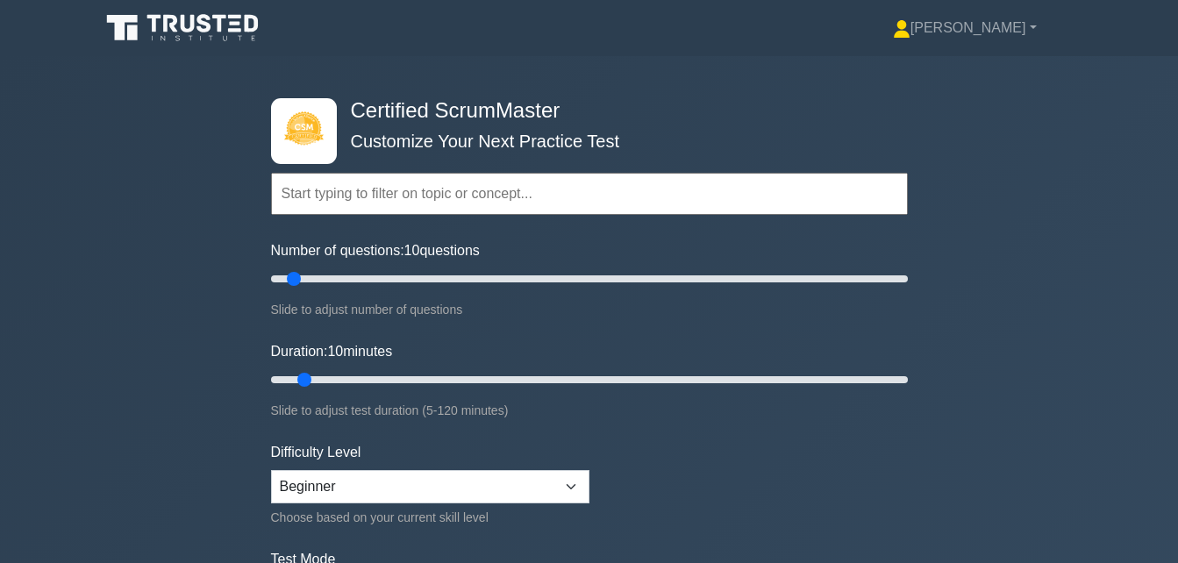
click at [197, 17] on icon at bounding box center [184, 27] width 168 height 33
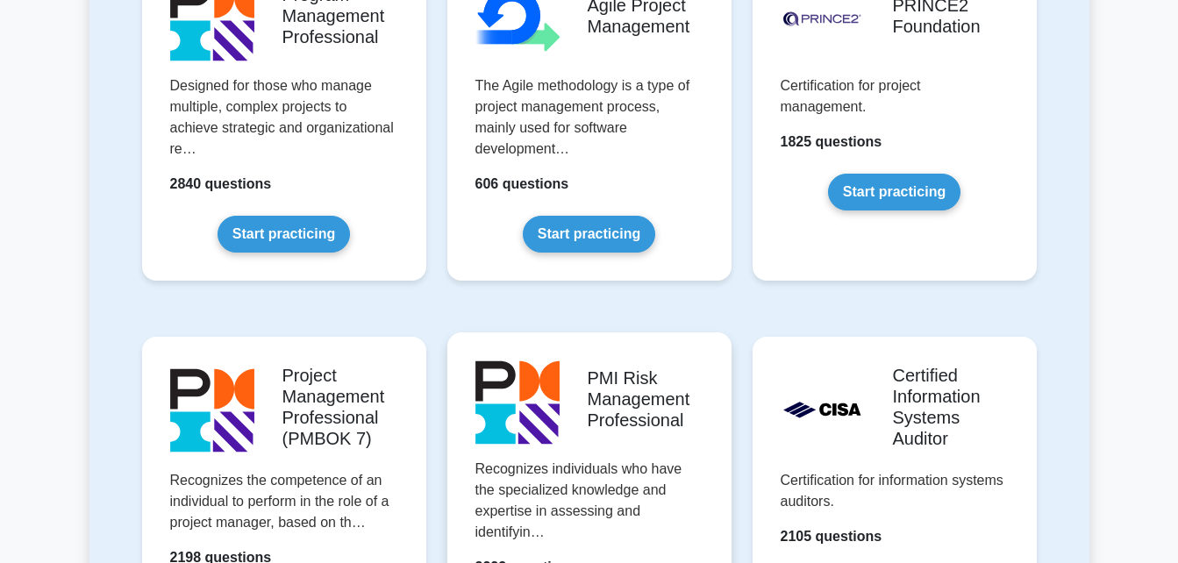
scroll to position [1404, 0]
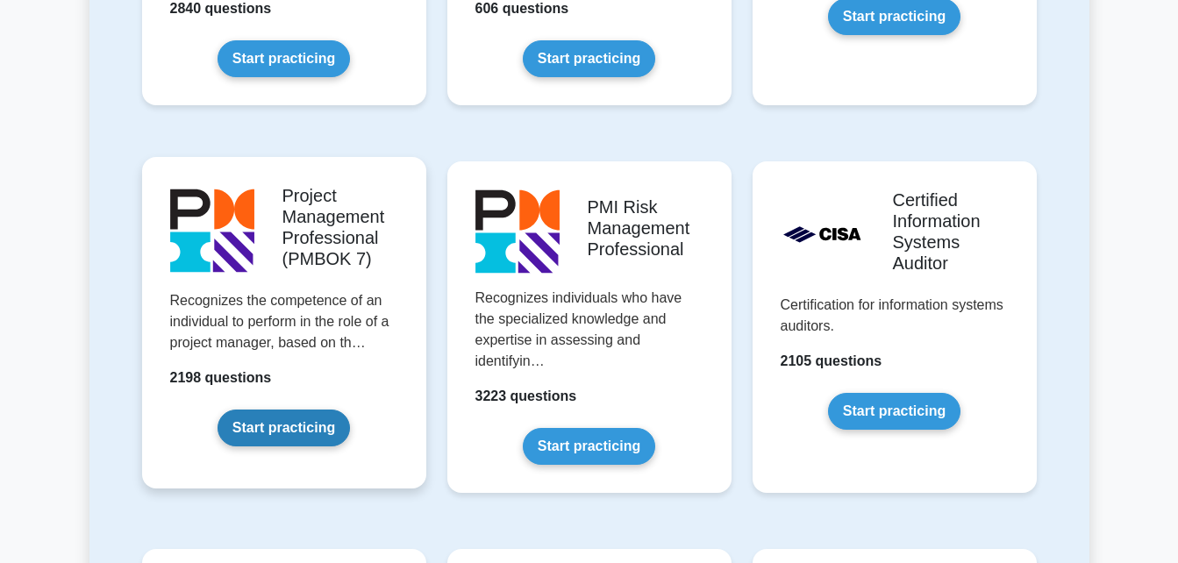
click at [311, 431] on link "Start practicing" at bounding box center [284, 428] width 132 height 37
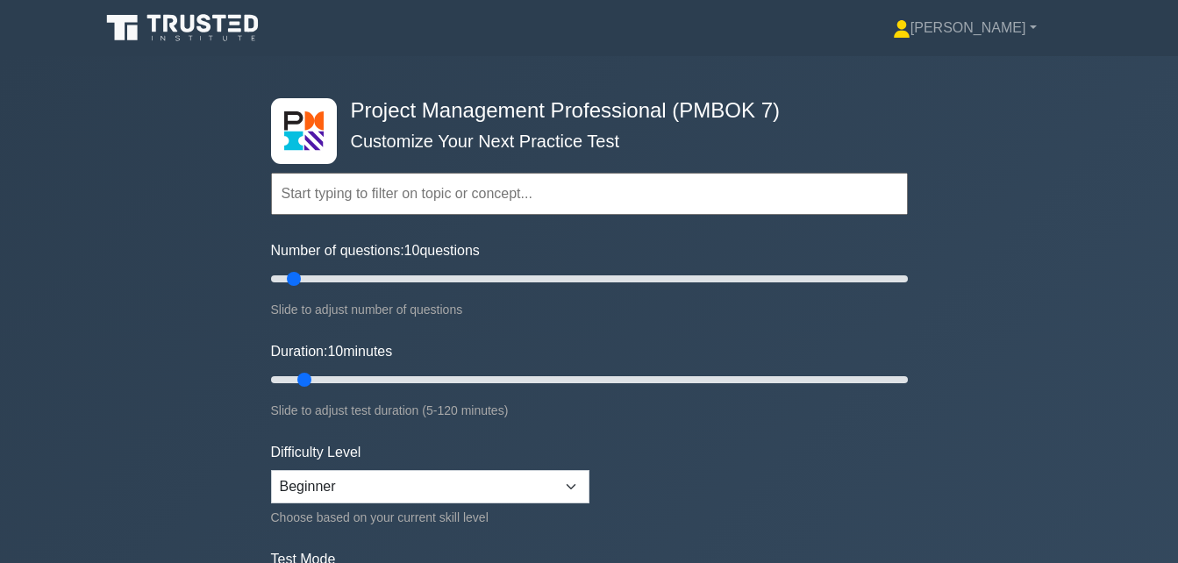
scroll to position [175, 0]
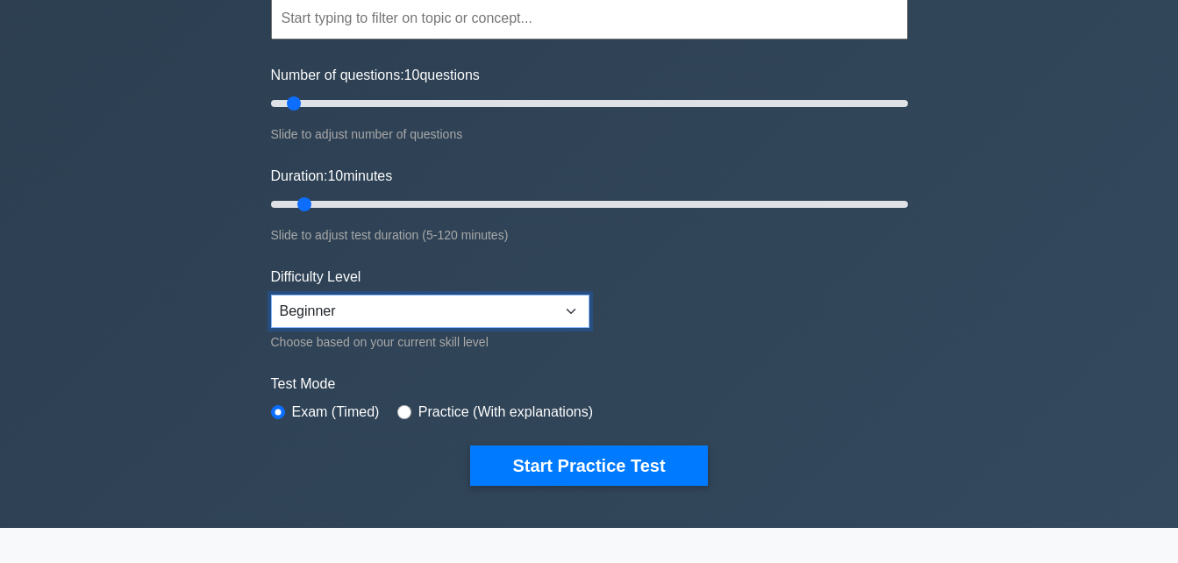
click at [568, 310] on select "Beginner Intermediate Expert" at bounding box center [430, 311] width 318 height 33
select select "expert"
click at [271, 295] on select "Beginner Intermediate Expert" at bounding box center [430, 311] width 318 height 33
click at [418, 407] on label "Practice (With explanations)" at bounding box center [505, 412] width 175 height 21
click at [406, 407] on input "radio" at bounding box center [404, 412] width 14 height 14
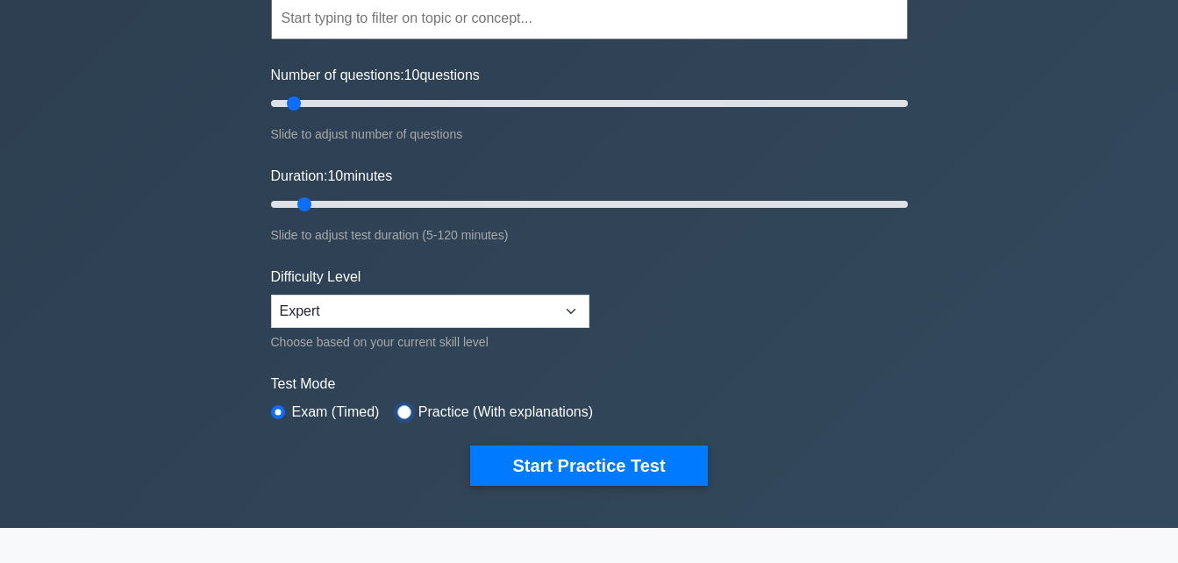
radio input "true"
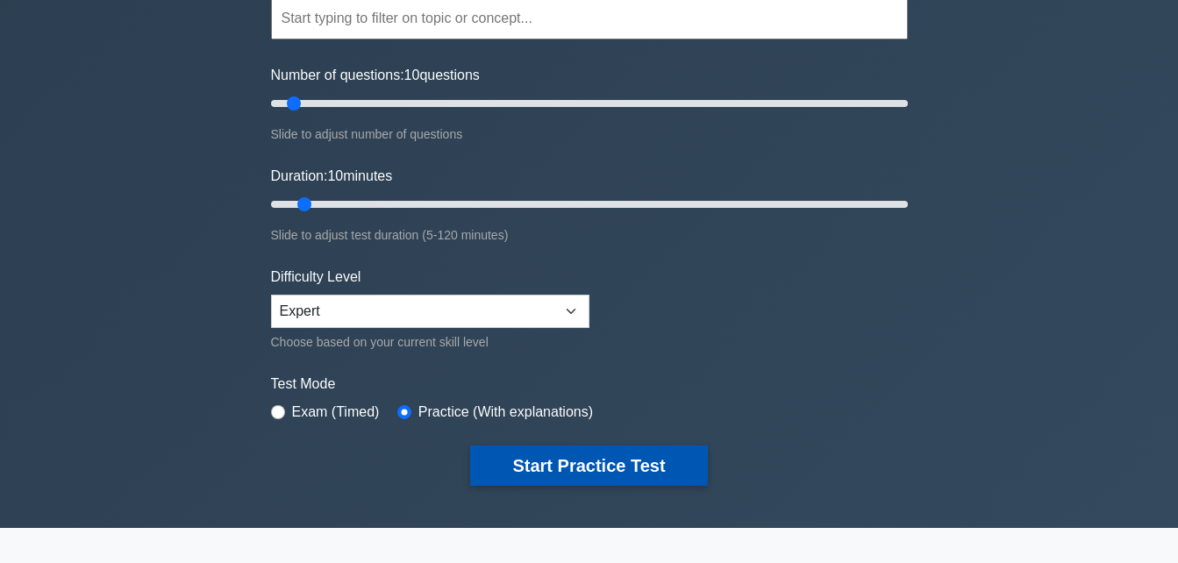
click at [572, 456] on button "Start Practice Test" at bounding box center [588, 466] width 237 height 40
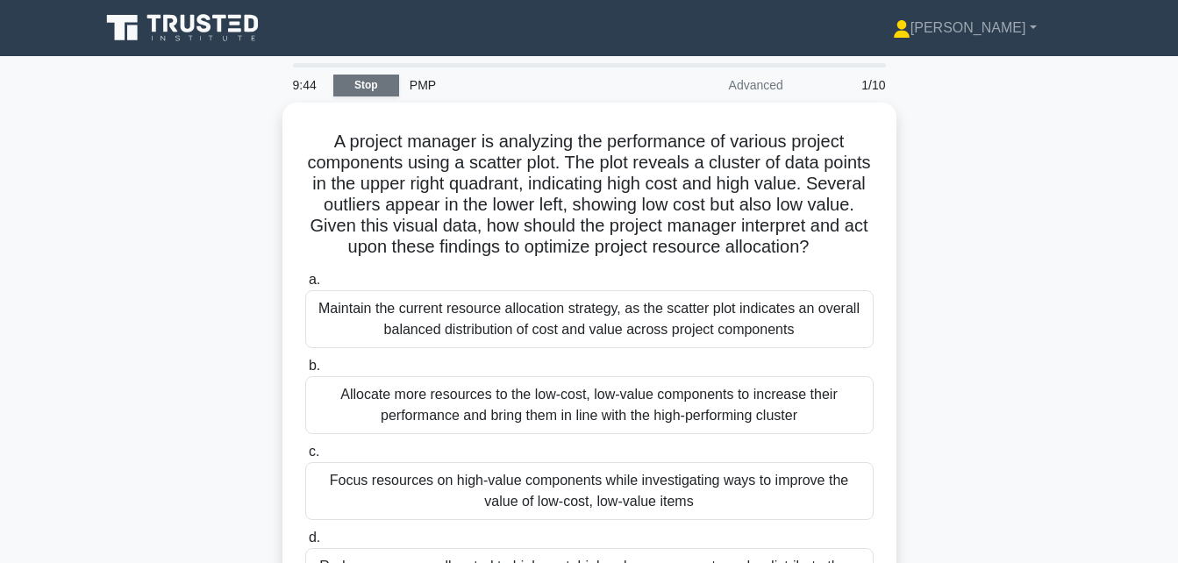
click at [374, 84] on link "Stop" at bounding box center [366, 86] width 66 height 22
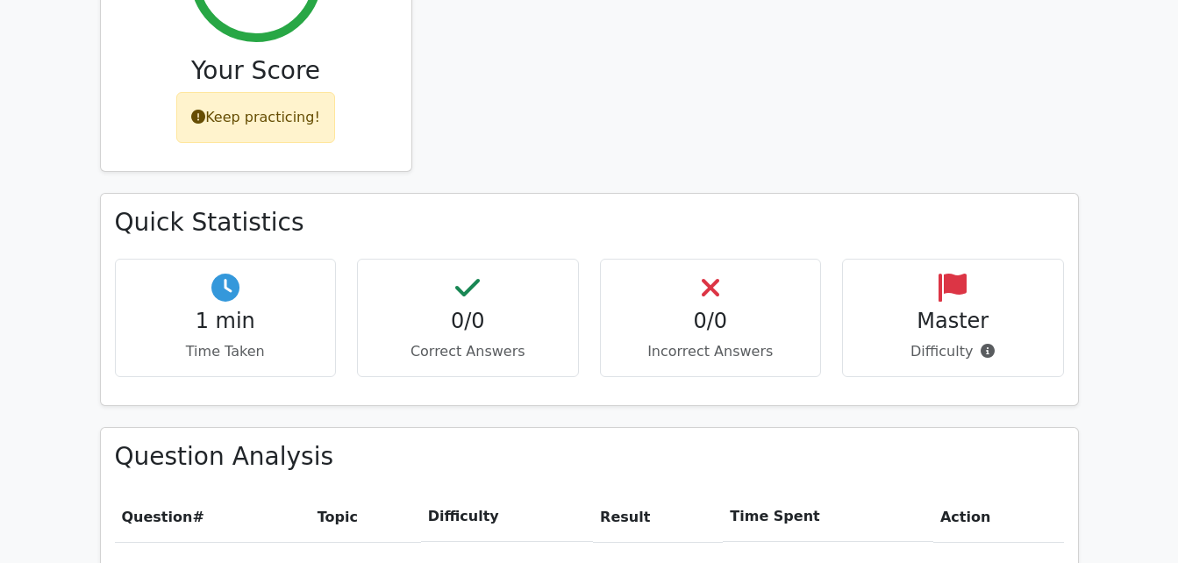
scroll to position [714, 0]
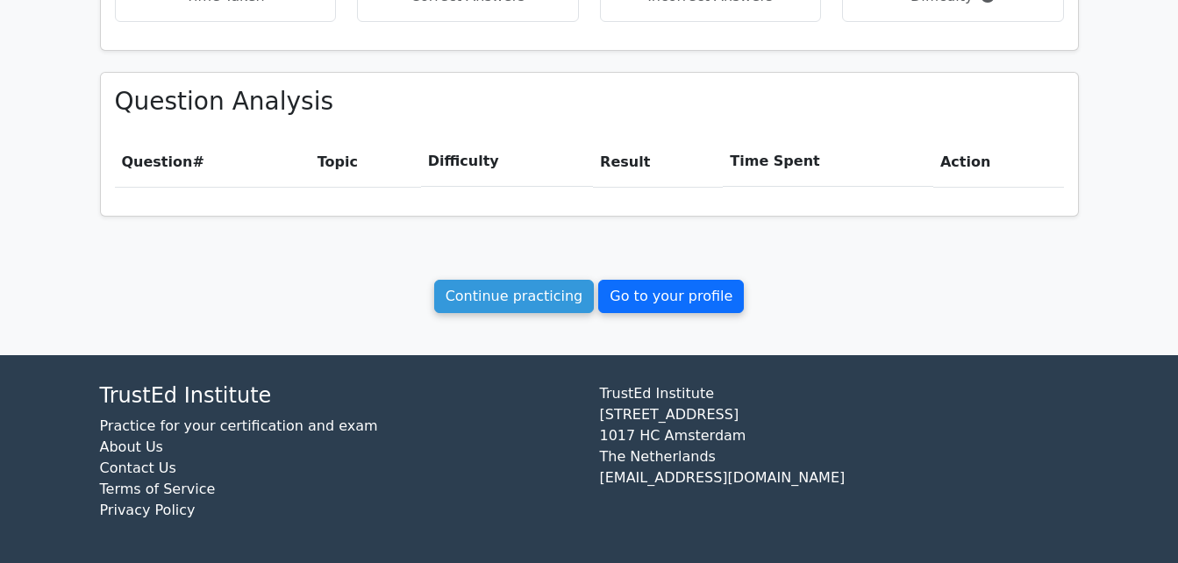
click at [656, 308] on link "Go to your profile" at bounding box center [671, 296] width 146 height 33
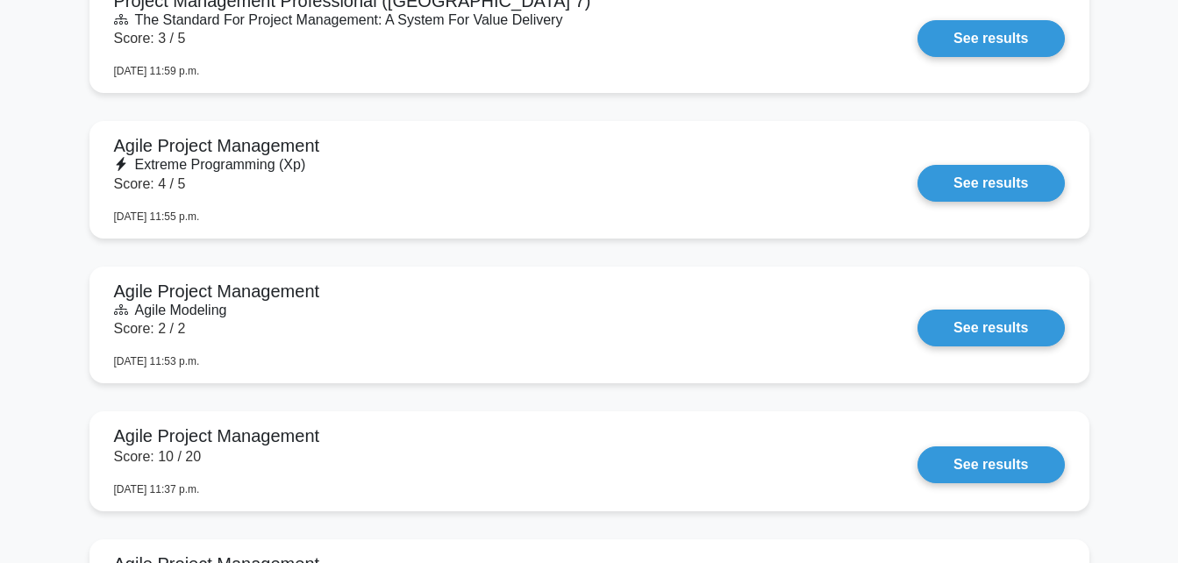
scroll to position [1404, 0]
